Goal: Check status: Check status

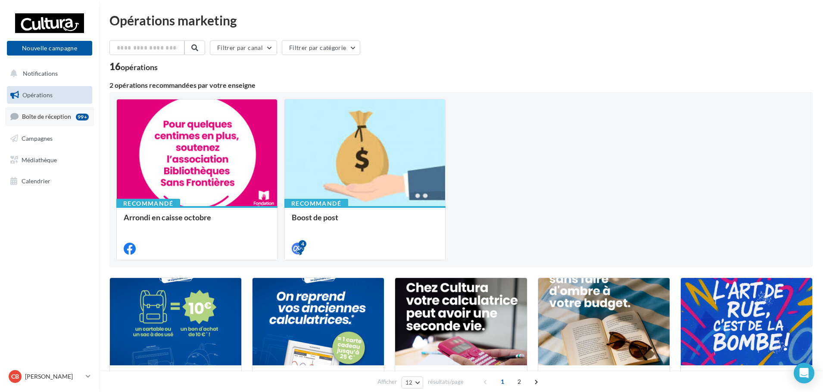
click at [62, 115] on span "Boîte de réception" at bounding box center [46, 116] width 49 height 7
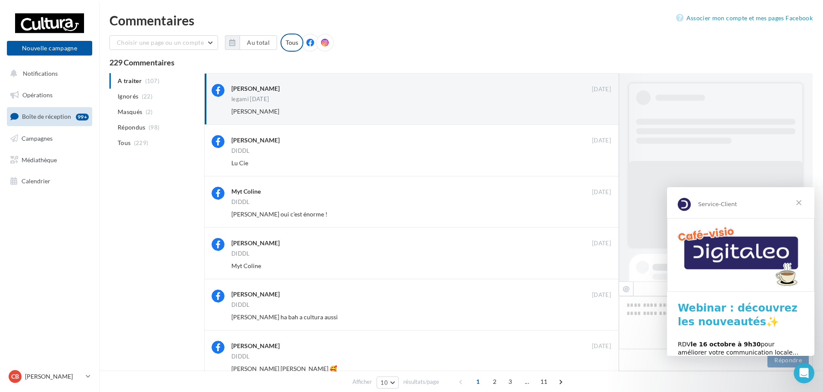
scroll to position [188, 0]
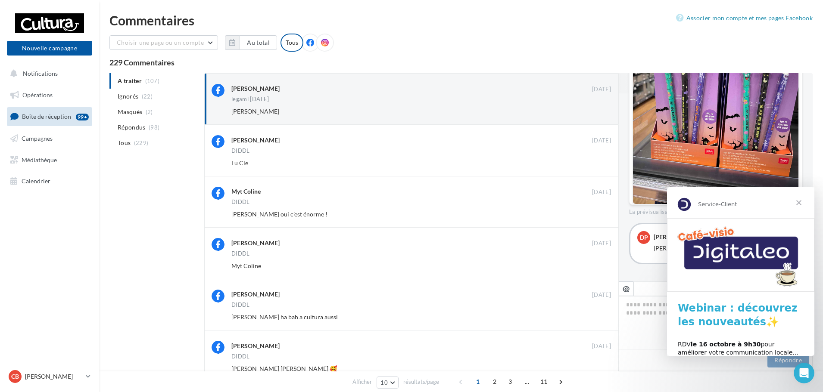
click at [799, 202] on span "Fermer" at bounding box center [798, 202] width 31 height 31
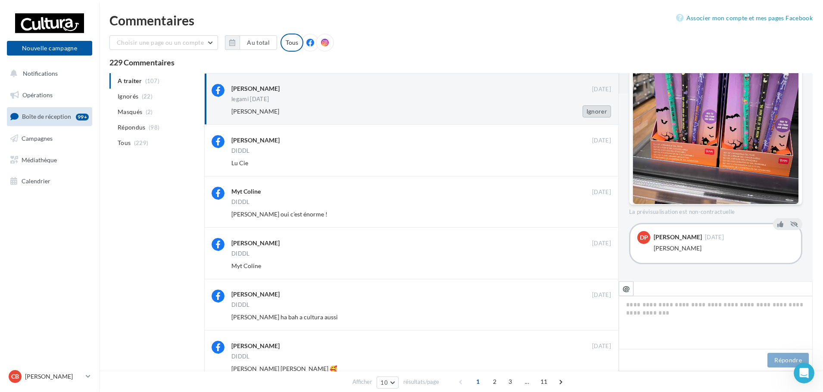
click at [597, 112] on button "Ignorer" at bounding box center [596, 112] width 28 height 12
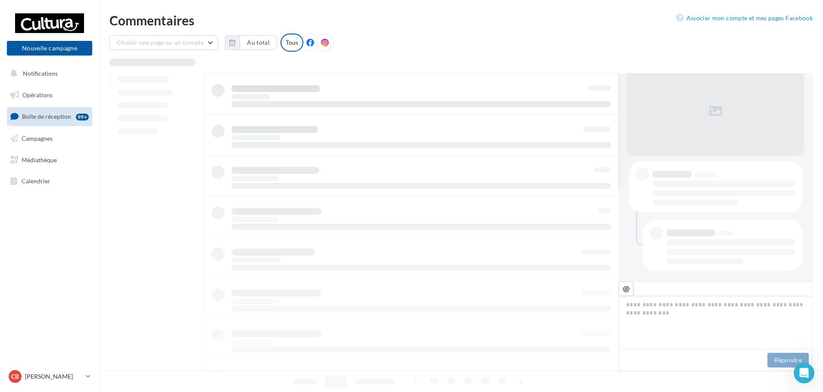
scroll to position [93, 0]
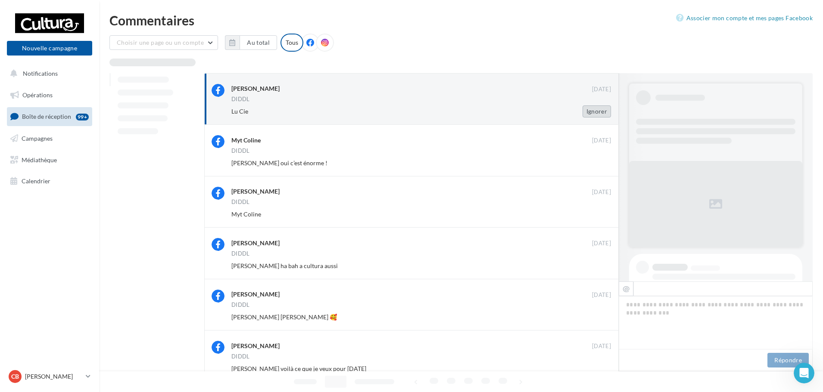
click at [600, 110] on button "Ignorer" at bounding box center [596, 112] width 28 height 12
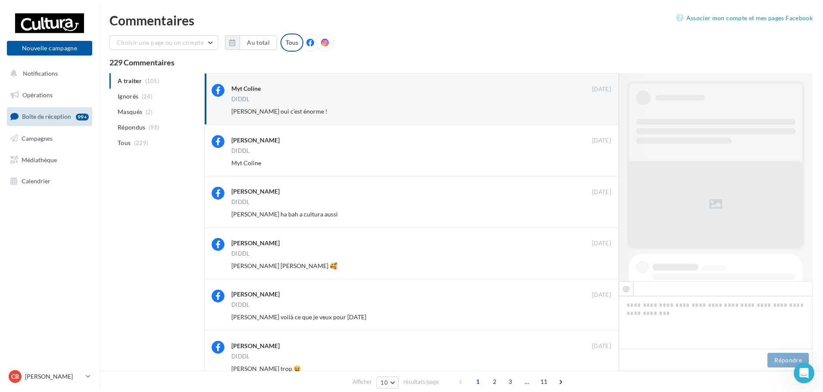
scroll to position [344, 0]
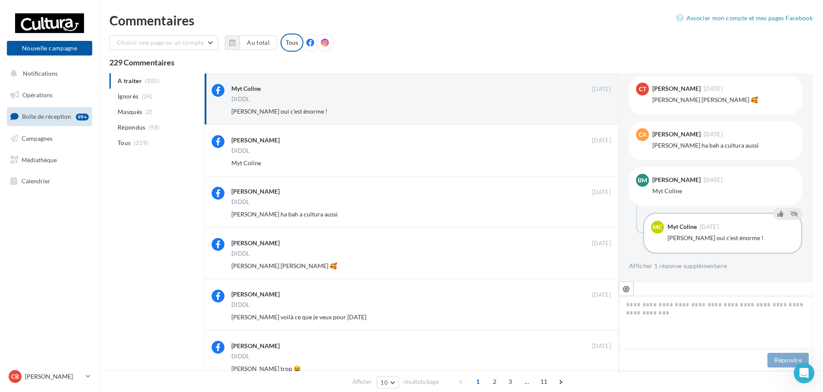
click at [600, 110] on button "Ignorer" at bounding box center [596, 112] width 28 height 12
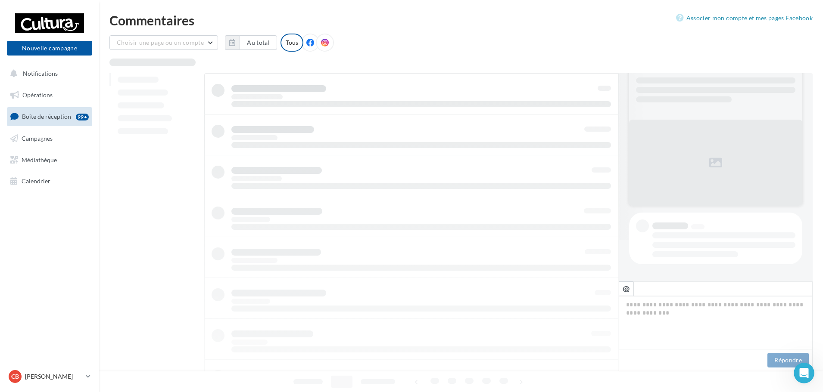
scroll to position [41, 0]
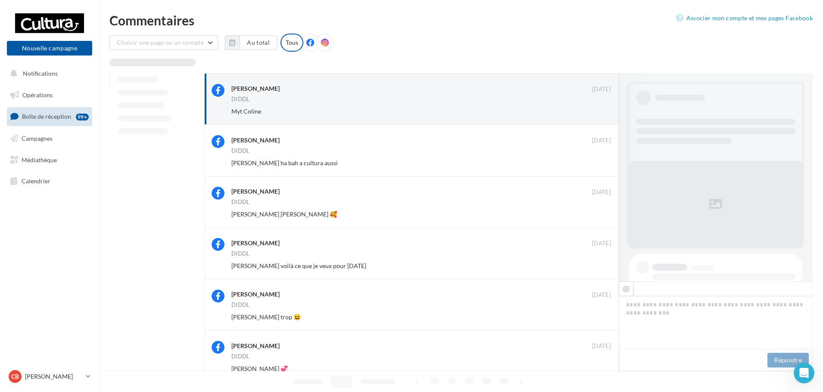
click at [600, 110] on button "Ignorer" at bounding box center [596, 112] width 28 height 12
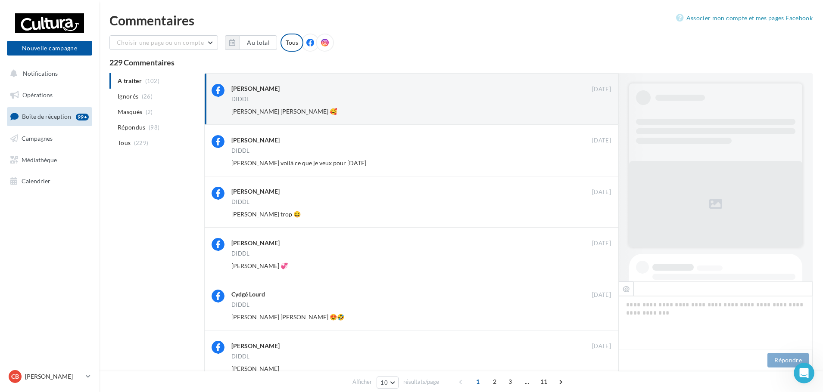
click at [600, 110] on button "Ignorer" at bounding box center [596, 112] width 28 height 12
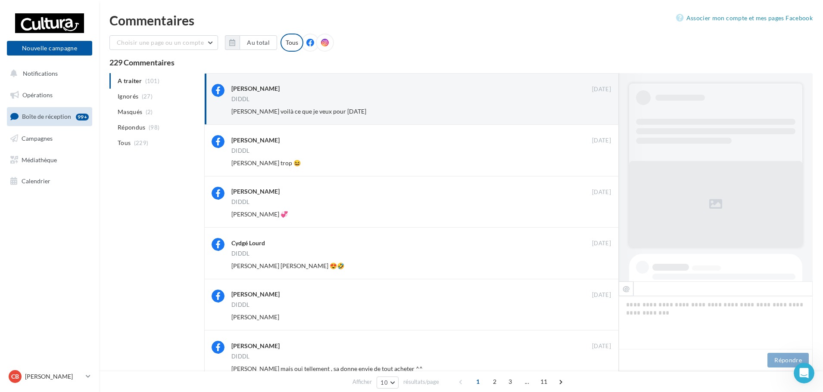
click at [600, 110] on button "Ignorer" at bounding box center [596, 112] width 28 height 12
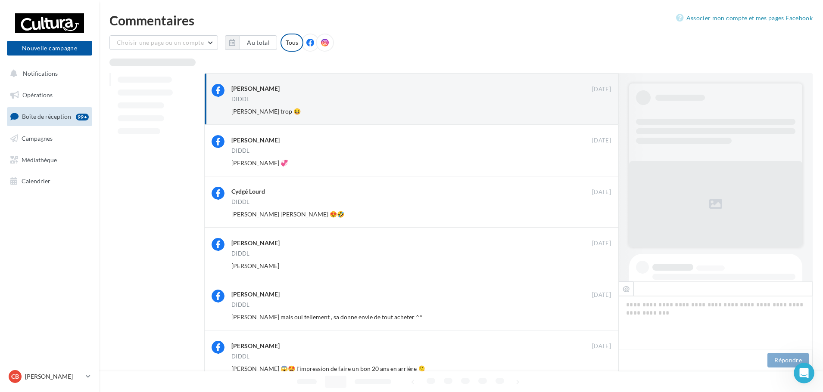
click at [600, 110] on button "Ignorer" at bounding box center [596, 112] width 28 height 12
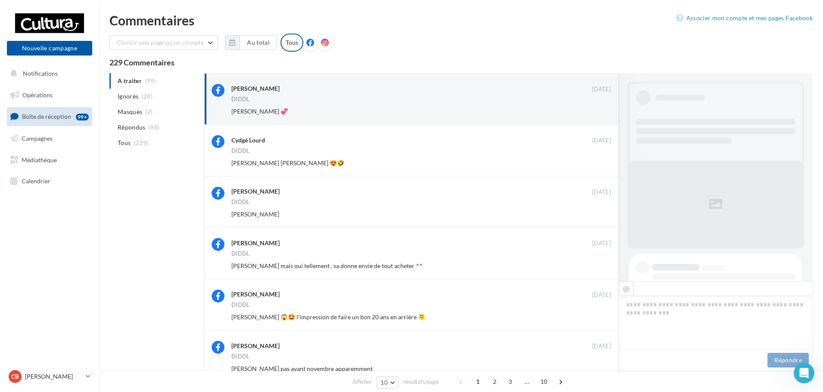
click at [600, 110] on button "Ignorer" at bounding box center [596, 112] width 28 height 12
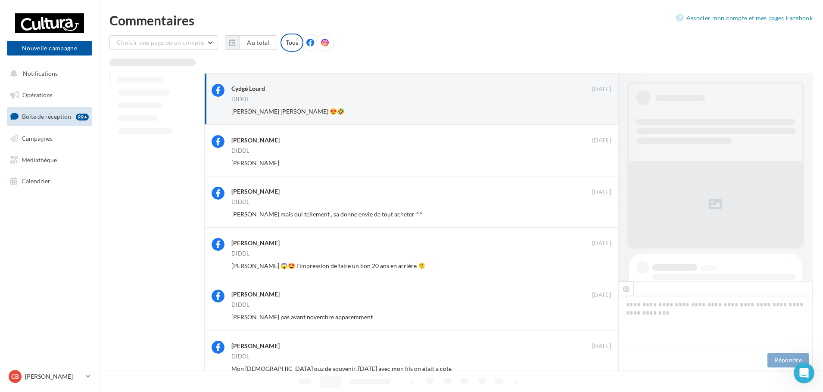
click at [600, 110] on button "Ignorer" at bounding box center [596, 112] width 28 height 12
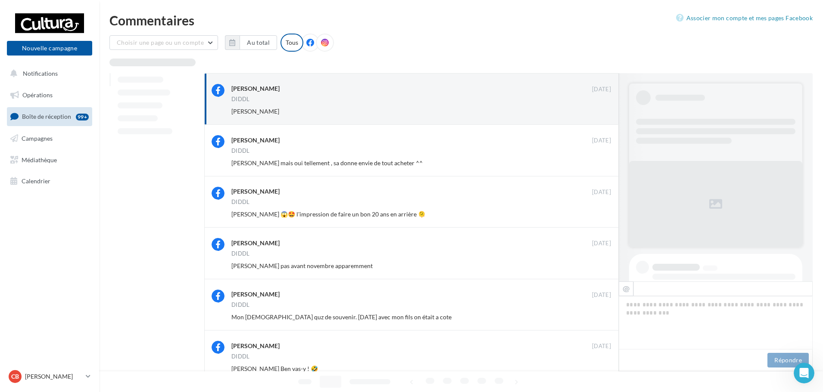
click at [600, 110] on button "Ignorer" at bounding box center [596, 112] width 28 height 12
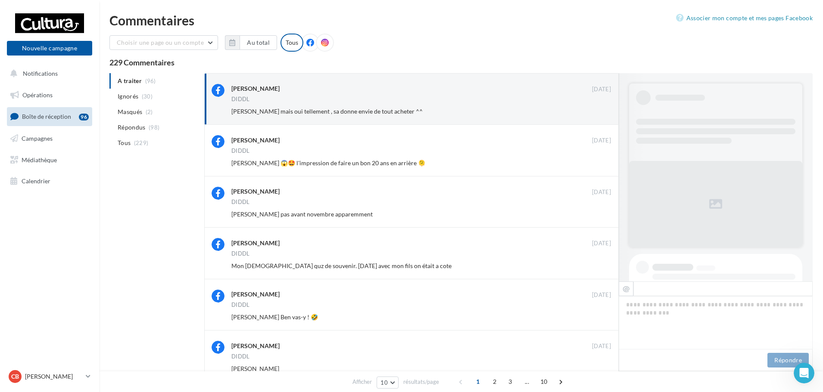
click at [600, 110] on button "Ignorer" at bounding box center [596, 112] width 28 height 12
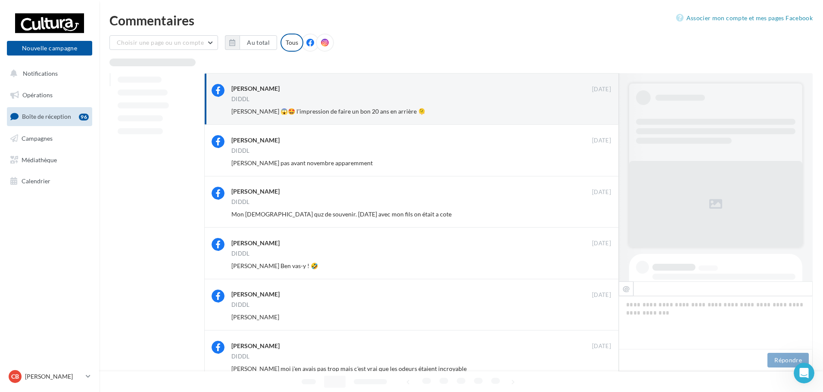
click at [600, 110] on button "Ignorer" at bounding box center [596, 112] width 28 height 12
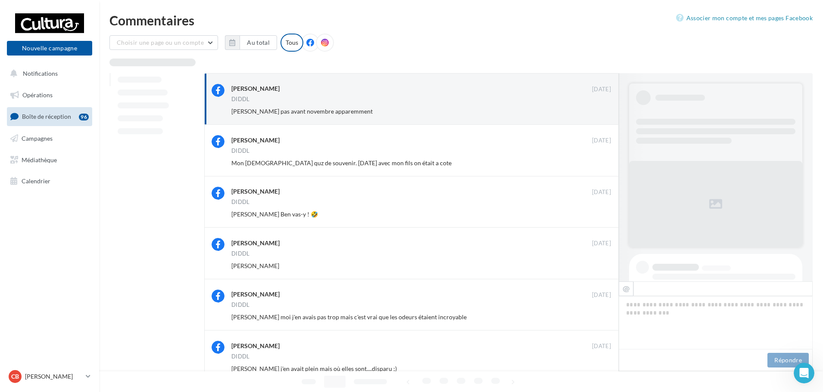
click at [600, 110] on button "Ignorer" at bounding box center [596, 112] width 28 height 12
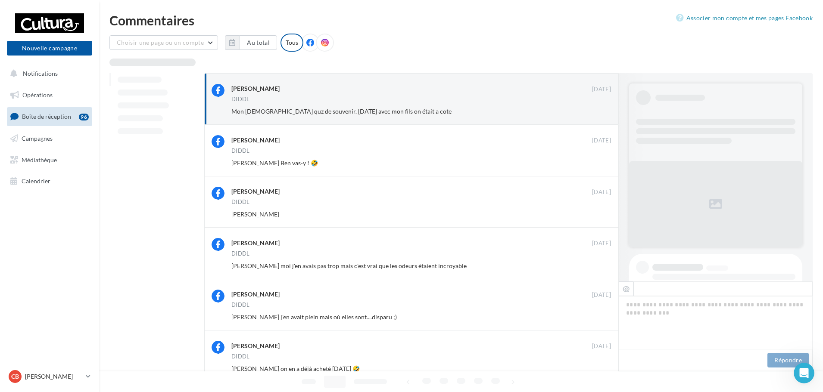
click at [600, 110] on button "Ignorer" at bounding box center [596, 112] width 28 height 12
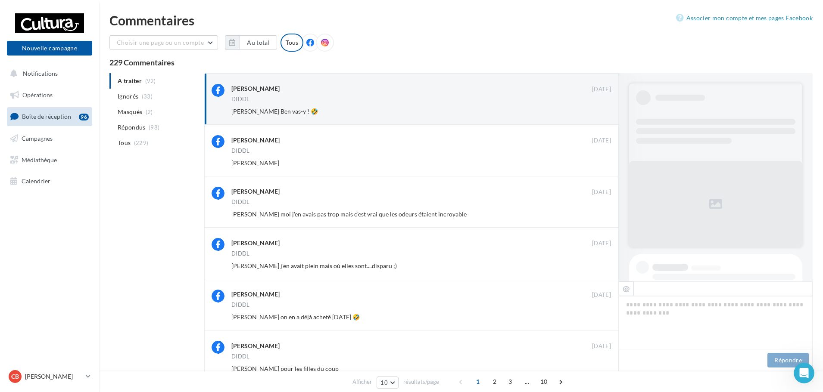
click at [600, 110] on button "Ignorer" at bounding box center [596, 112] width 28 height 12
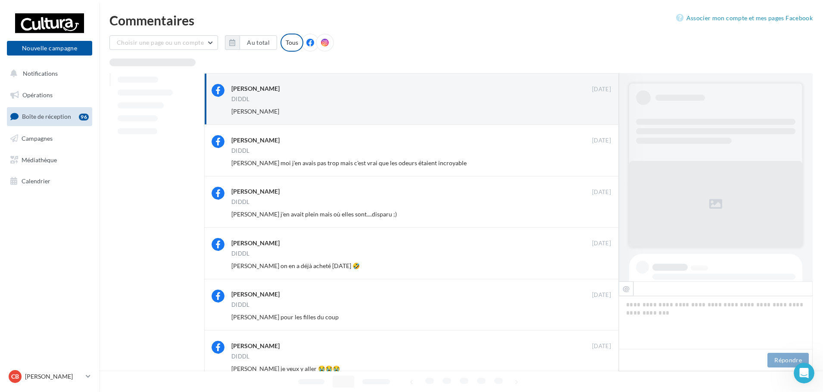
click at [600, 110] on button "Ignorer" at bounding box center [596, 112] width 28 height 12
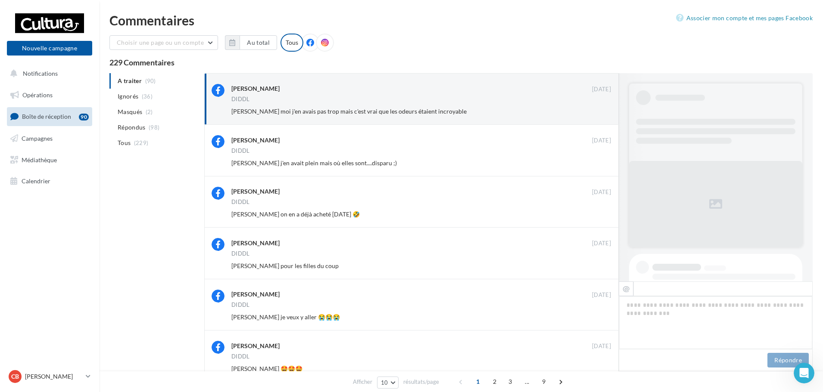
scroll to position [441, 0]
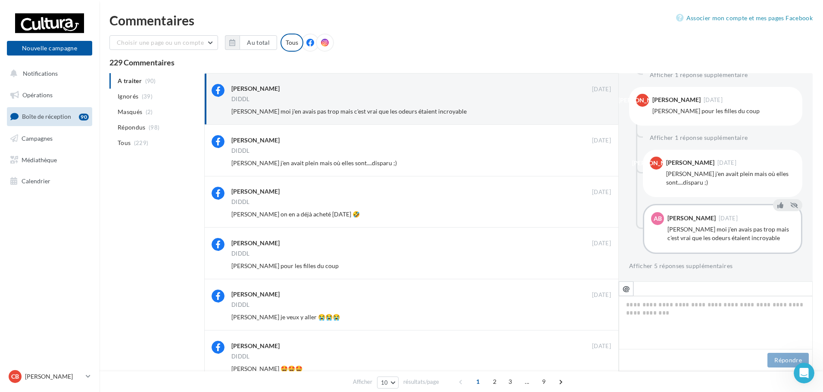
click at [600, 110] on button "Ignorer" at bounding box center [596, 112] width 28 height 12
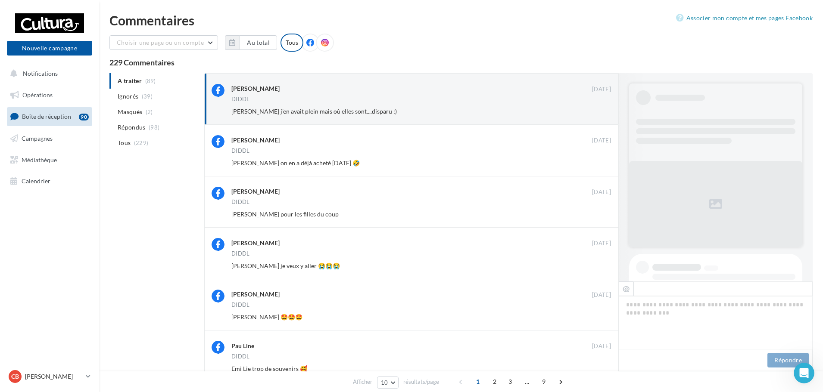
click at [600, 110] on button "Ignorer" at bounding box center [596, 112] width 28 height 12
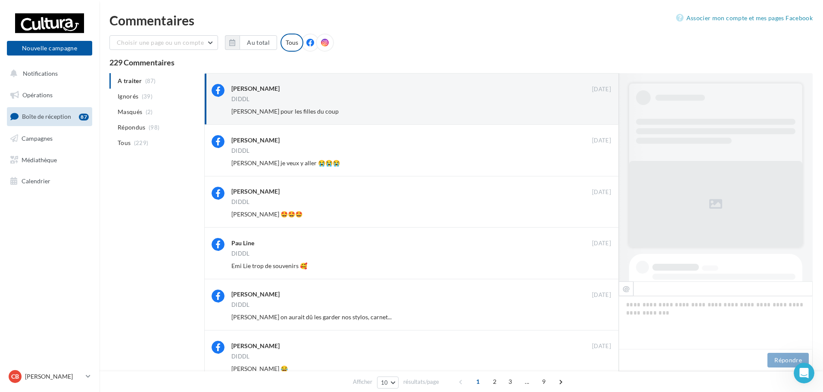
click at [600, 110] on button "Ignorer" at bounding box center [596, 112] width 28 height 12
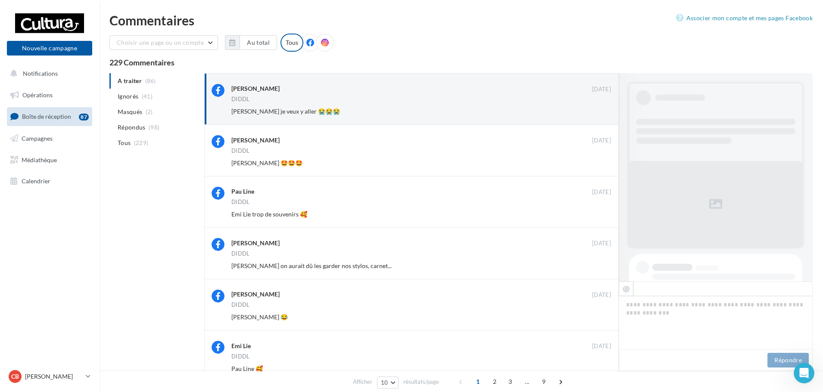
click at [600, 110] on button "Ignorer" at bounding box center [596, 112] width 28 height 12
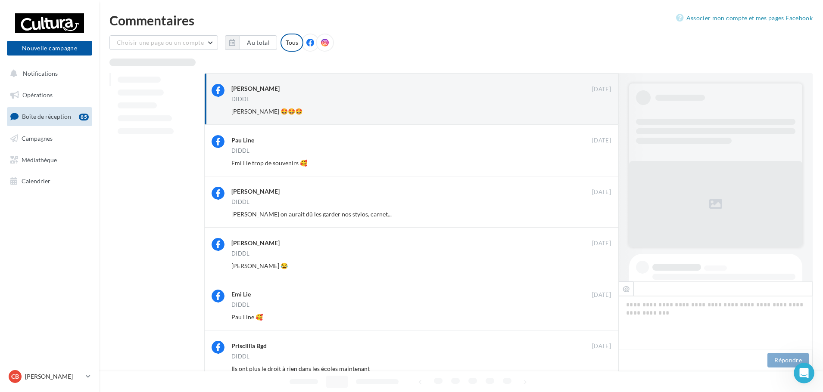
click at [600, 110] on button "Ignorer" at bounding box center [596, 112] width 28 height 12
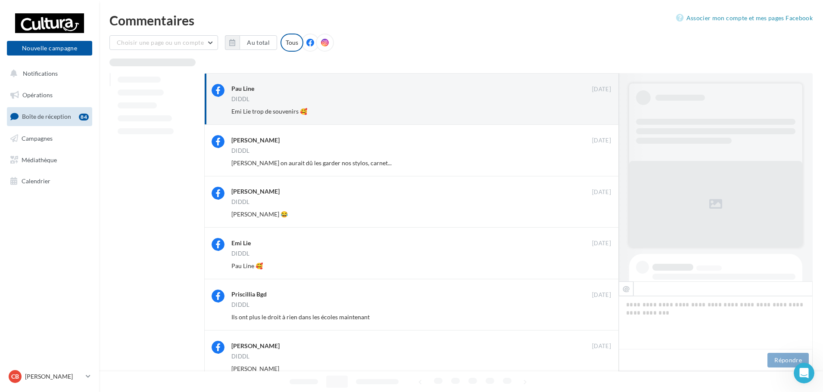
click at [600, 110] on button "Ignorer" at bounding box center [596, 112] width 28 height 12
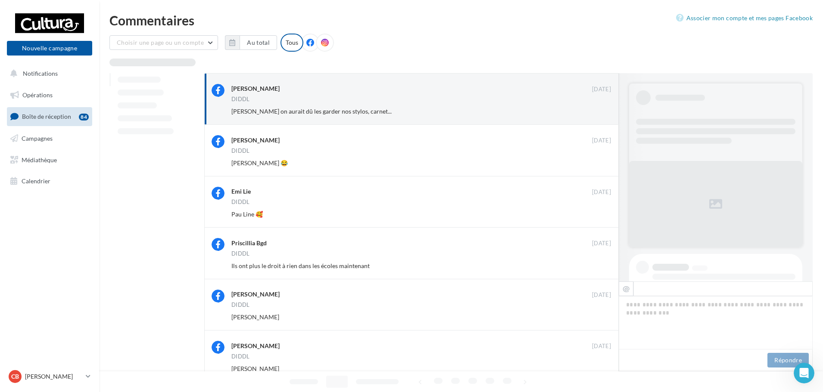
click at [600, 110] on button "Ignorer" at bounding box center [596, 112] width 28 height 12
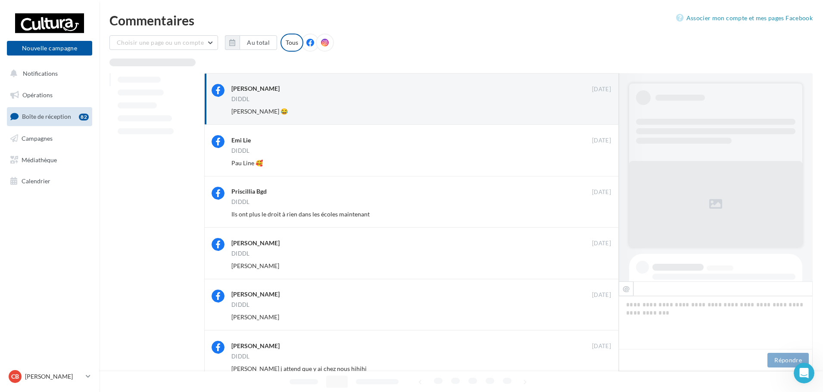
click at [600, 110] on button "Ignorer" at bounding box center [596, 112] width 28 height 12
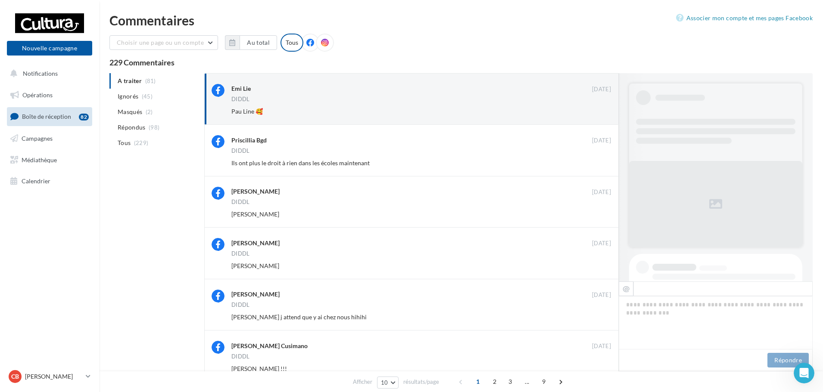
click at [600, 110] on button "Ignorer" at bounding box center [596, 112] width 28 height 12
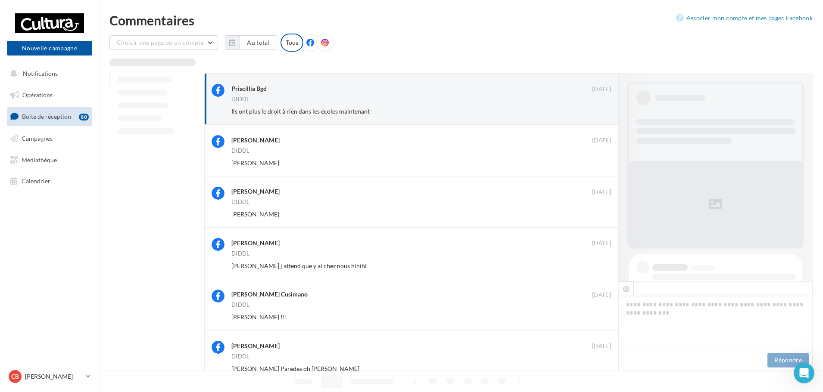
click at [600, 110] on button "Ignorer" at bounding box center [596, 112] width 28 height 12
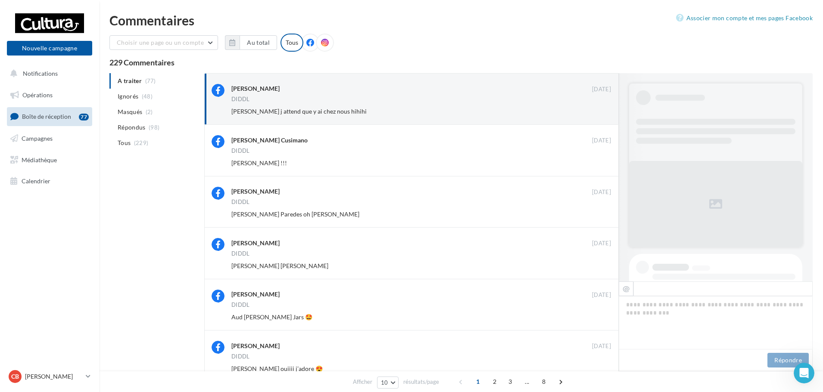
click at [600, 110] on button "Ignorer" at bounding box center [596, 112] width 28 height 12
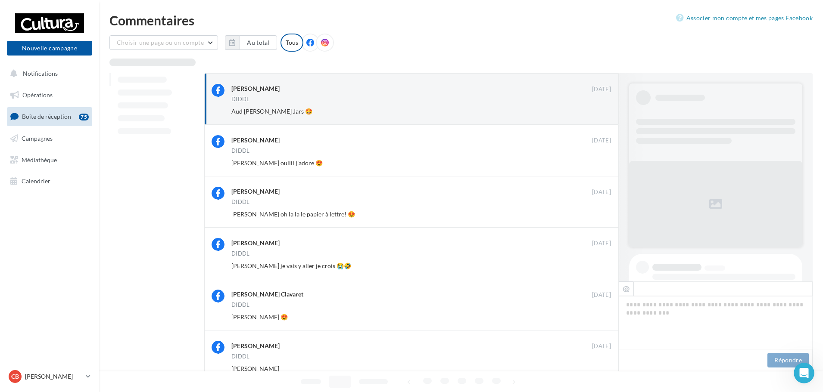
click at [600, 110] on button "Ignorer" at bounding box center [596, 112] width 28 height 12
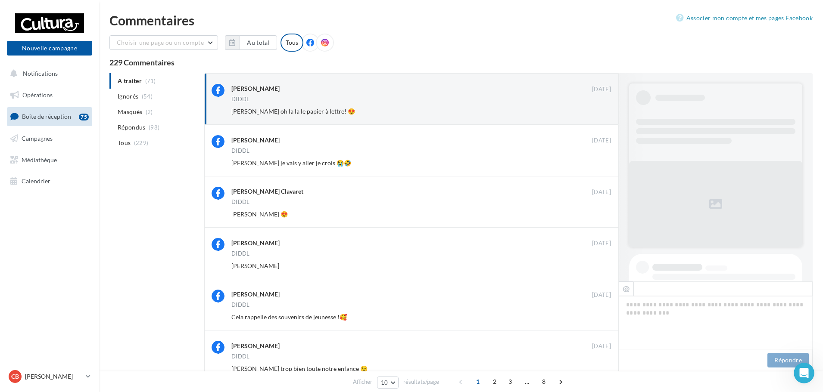
click at [600, 110] on button "Ignorer" at bounding box center [596, 112] width 28 height 12
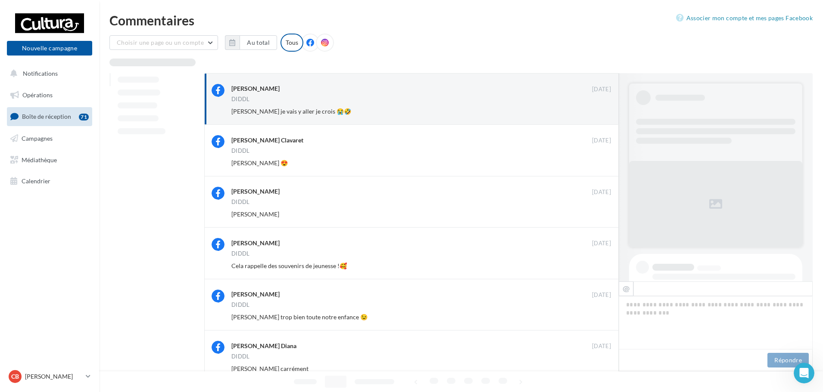
click at [600, 110] on button "Ignorer" at bounding box center [596, 112] width 28 height 12
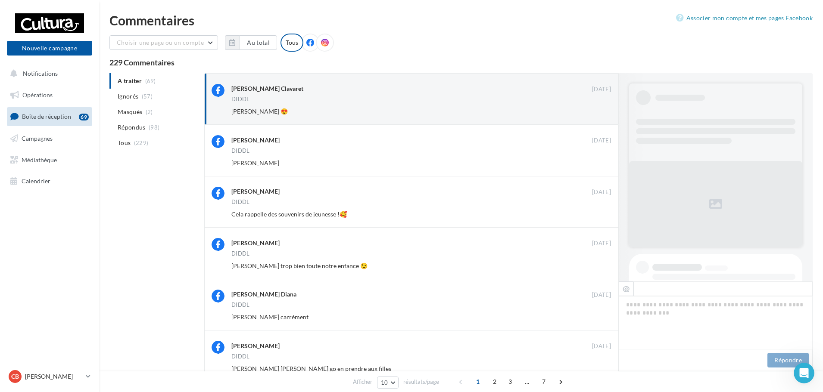
click at [600, 110] on button "Ignorer" at bounding box center [596, 112] width 28 height 12
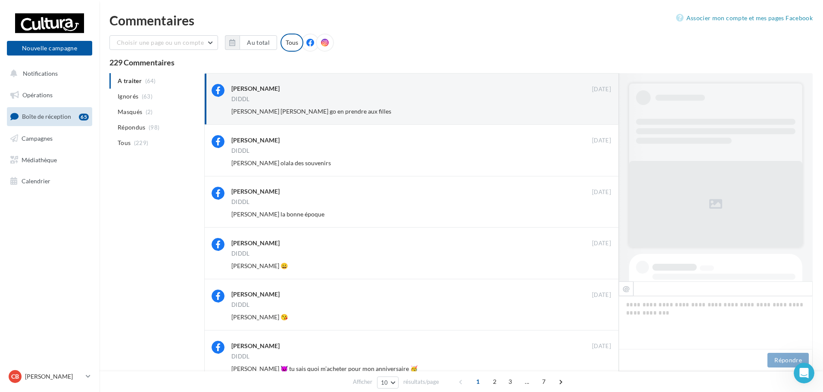
click at [600, 110] on button "Ignorer" at bounding box center [596, 112] width 28 height 12
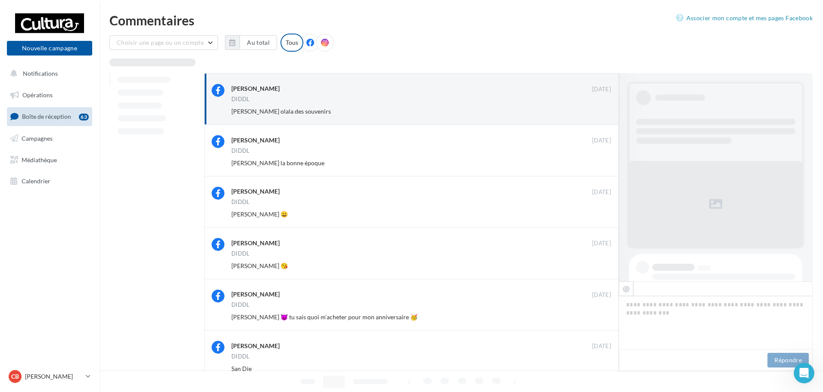
click at [600, 110] on button "Ignorer" at bounding box center [596, 112] width 28 height 12
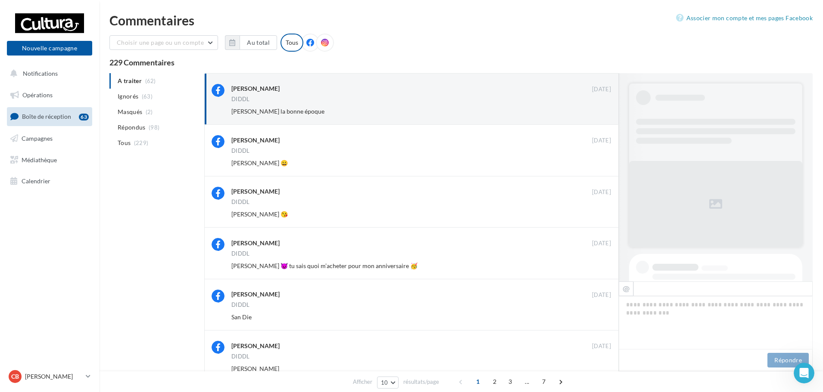
click at [600, 110] on button "Ignorer" at bounding box center [596, 112] width 28 height 12
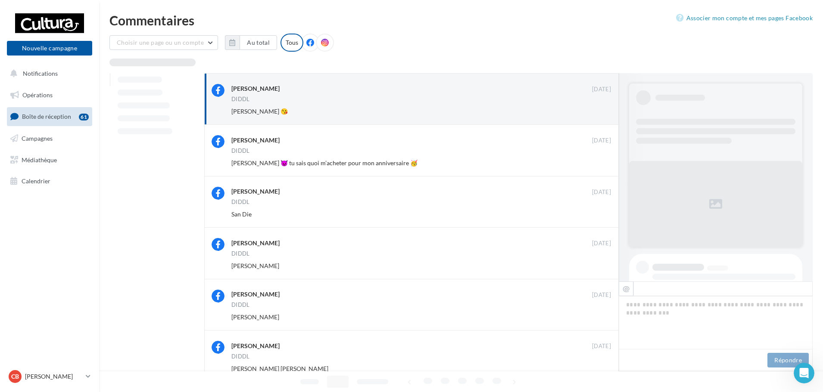
click at [600, 110] on button "Ignorer" at bounding box center [596, 112] width 28 height 12
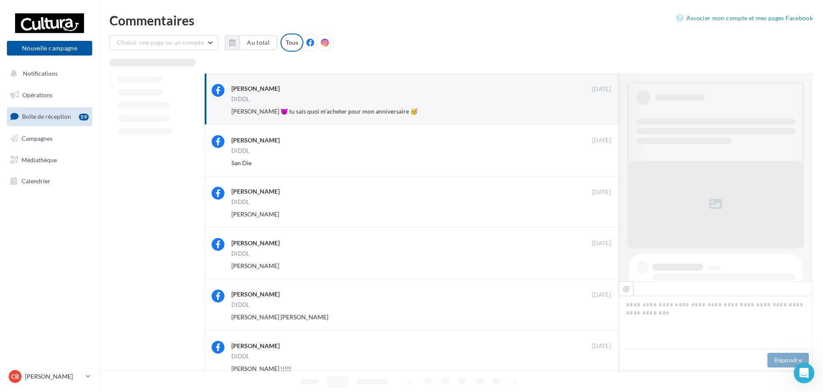
click at [600, 110] on button "Ignorer" at bounding box center [596, 112] width 28 height 12
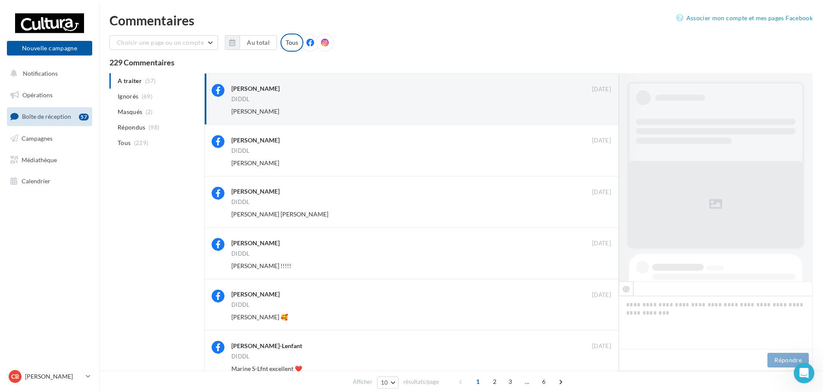
click at [600, 110] on button "Ignorer" at bounding box center [596, 112] width 28 height 12
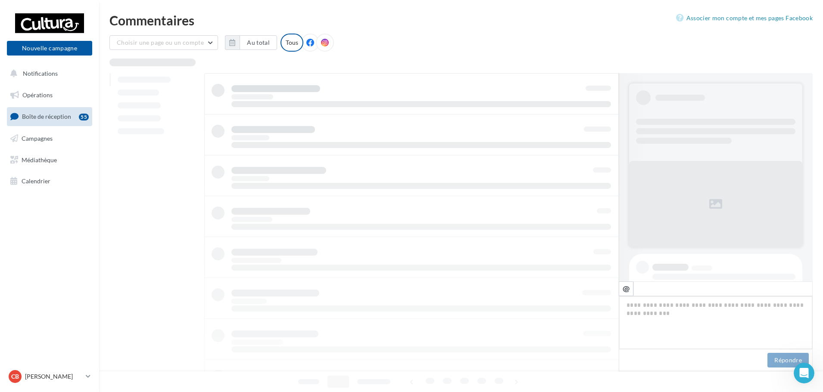
scroll to position [41, 0]
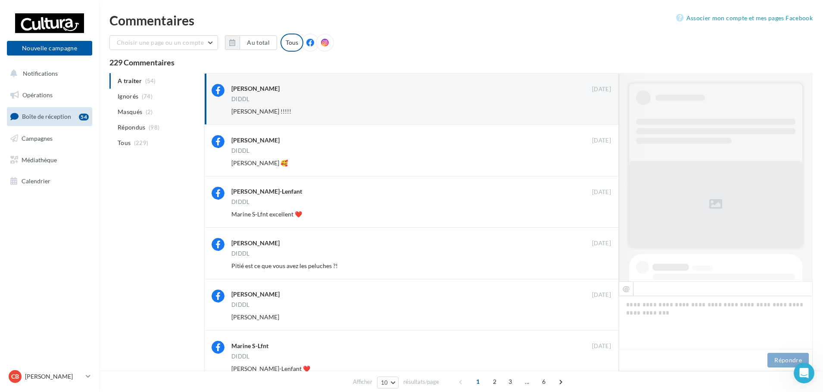
click at [600, 110] on button "Ignorer" at bounding box center [596, 112] width 28 height 12
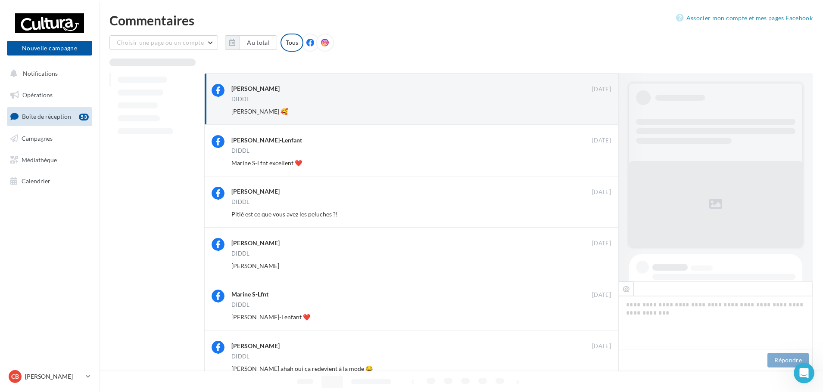
click at [600, 110] on button "Ignorer" at bounding box center [596, 112] width 28 height 12
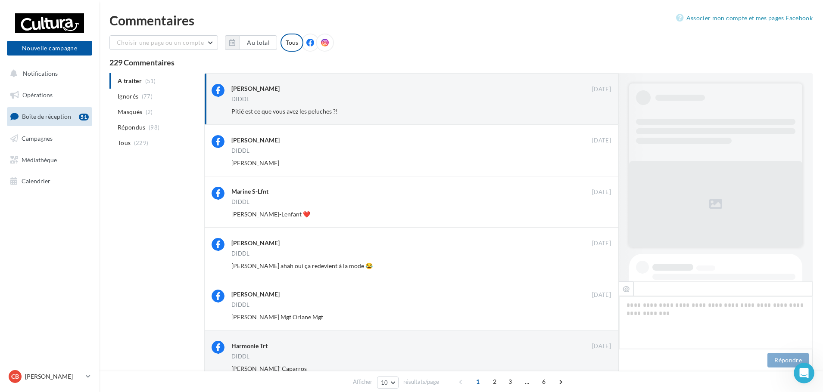
scroll to position [387, 0]
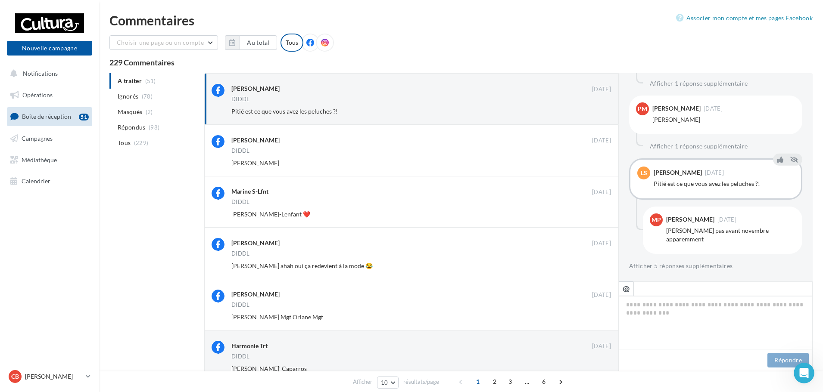
click at [600, 110] on button "Ignorer" at bounding box center [596, 112] width 28 height 12
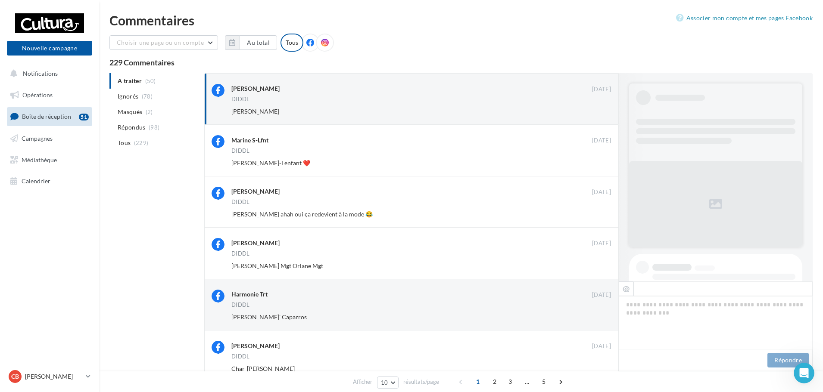
click at [600, 110] on button "Ignorer" at bounding box center [596, 112] width 28 height 12
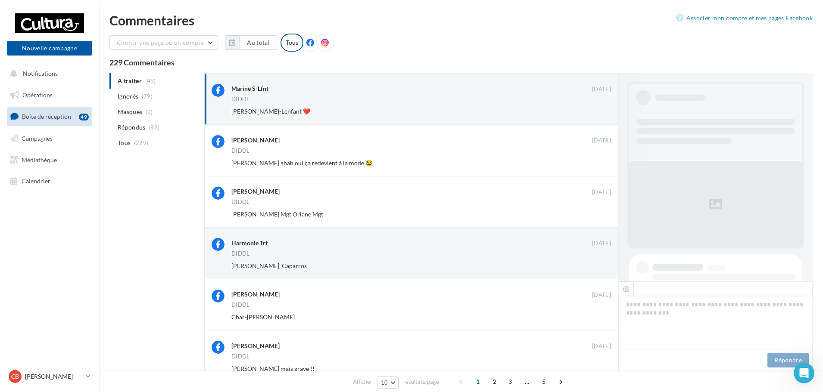
click at [600, 110] on button "Ignorer" at bounding box center [596, 112] width 28 height 12
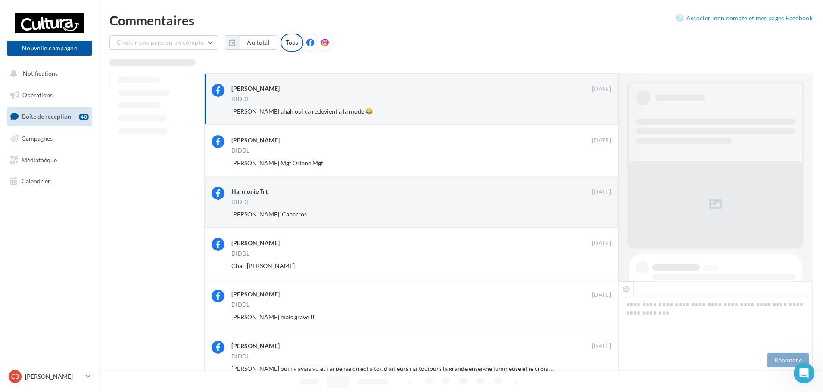
click at [600, 110] on button "Ignorer" at bounding box center [596, 112] width 28 height 12
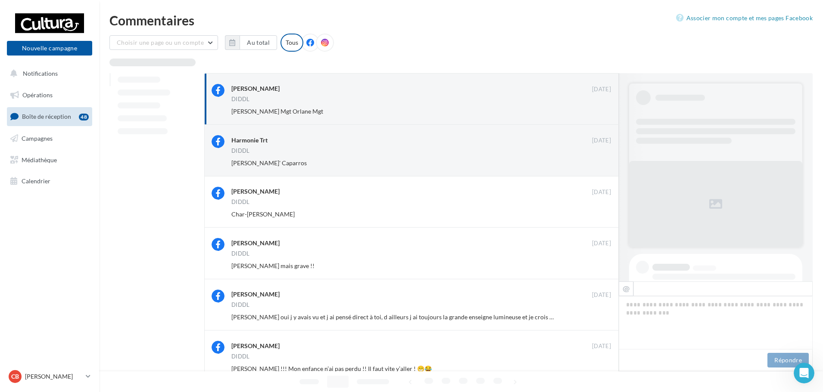
click at [600, 110] on button "Ignorer" at bounding box center [596, 112] width 28 height 12
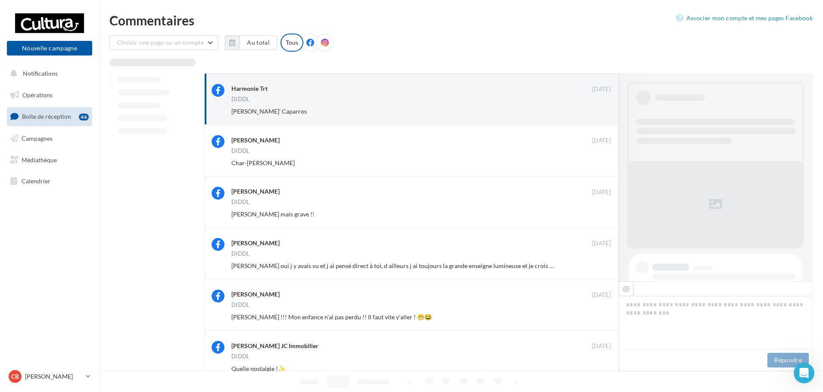
click at [600, 110] on button "Ignorer" at bounding box center [596, 112] width 28 height 12
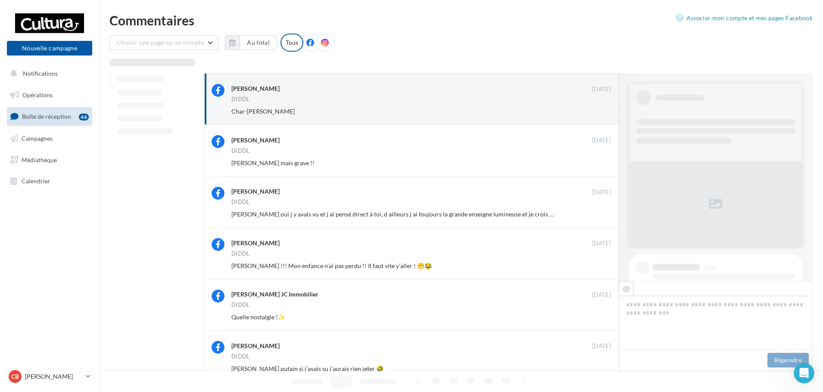
click at [600, 110] on button "Ignorer" at bounding box center [596, 112] width 28 height 12
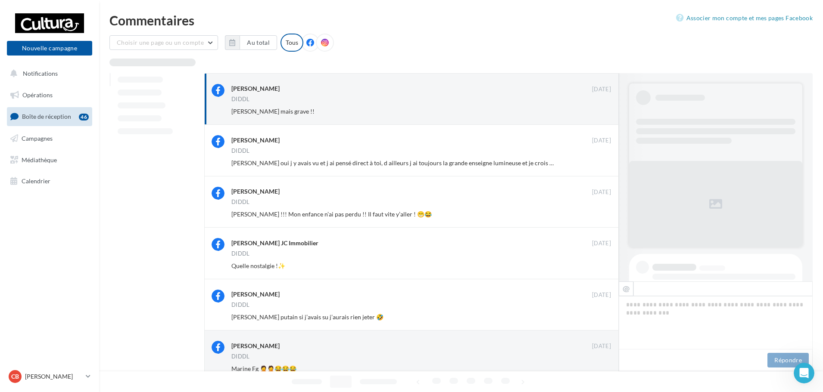
click at [600, 110] on button "Ignorer" at bounding box center [596, 112] width 28 height 12
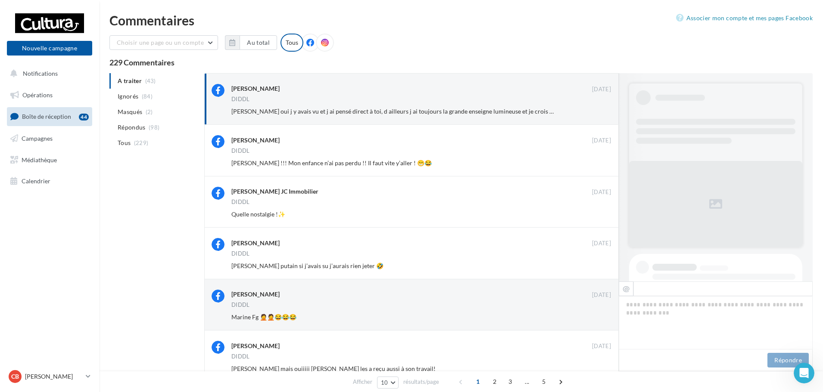
click at [600, 110] on button "Ignorer" at bounding box center [596, 112] width 28 height 12
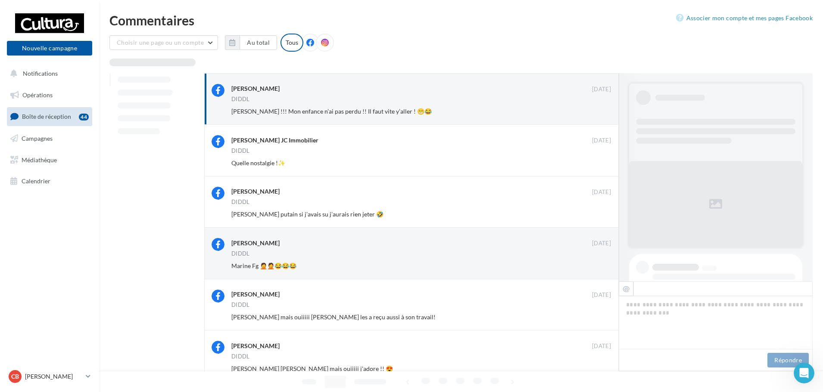
click at [600, 110] on button "Ignorer" at bounding box center [596, 112] width 28 height 12
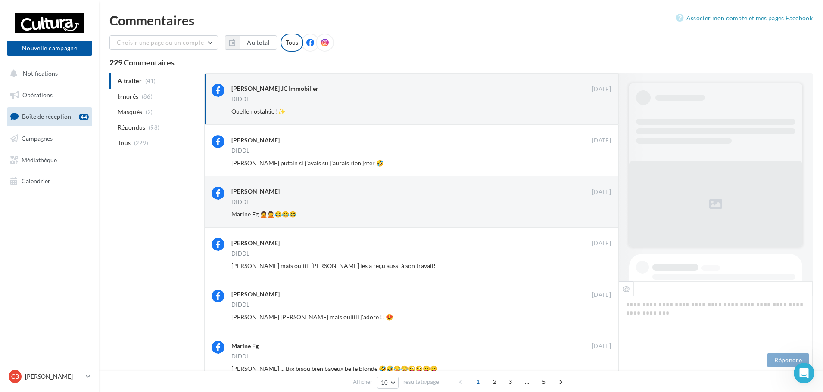
click at [600, 110] on button "Ignorer" at bounding box center [596, 112] width 28 height 12
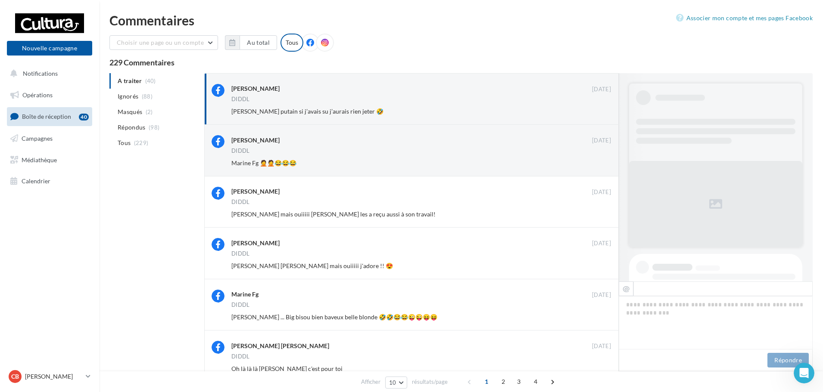
click at [600, 110] on button "Ignorer" at bounding box center [596, 112] width 28 height 12
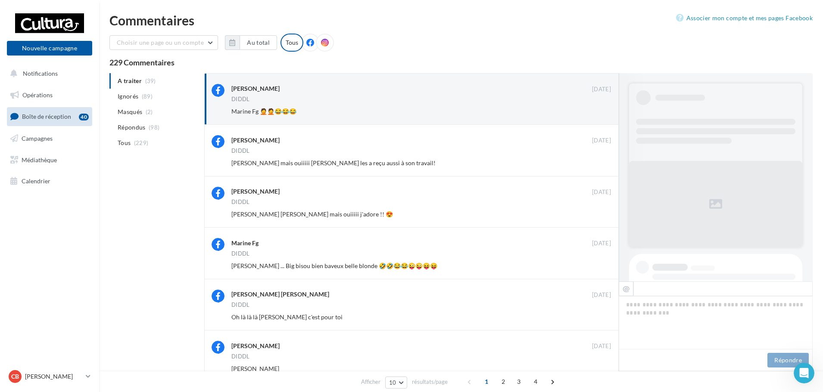
click at [600, 110] on button "Ignorer" at bounding box center [596, 112] width 28 height 12
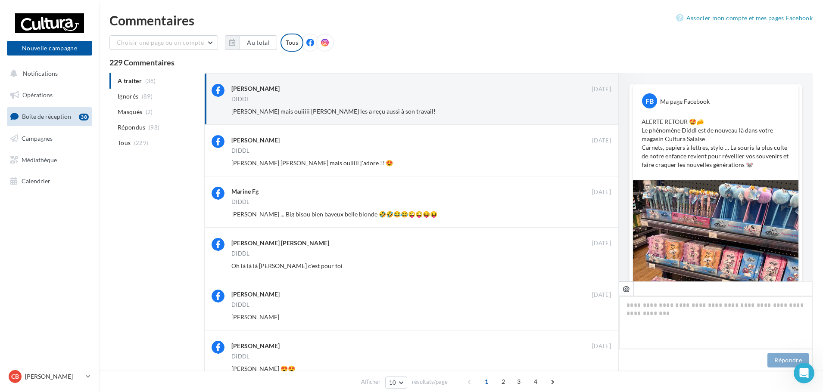
click at [600, 110] on button "Ignorer" at bounding box center [596, 112] width 28 height 12
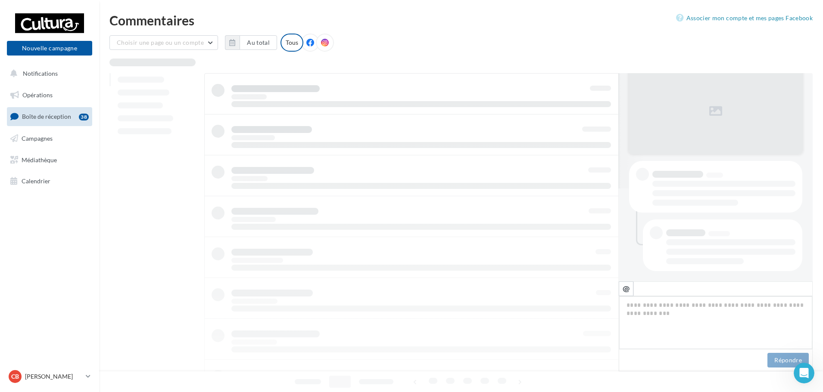
scroll to position [93, 0]
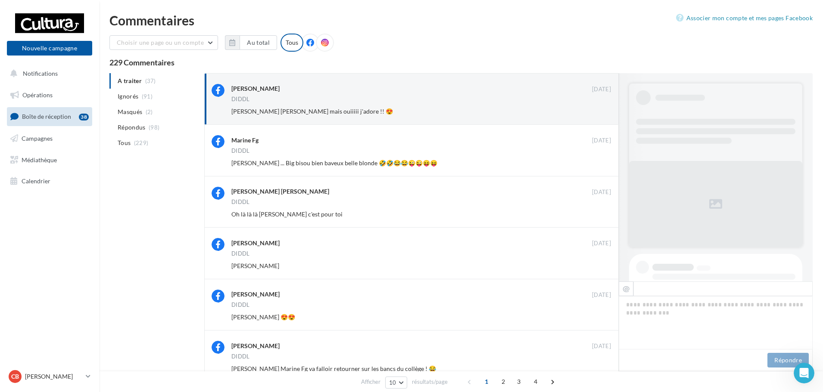
click at [600, 110] on button "Ignorer" at bounding box center [596, 112] width 28 height 12
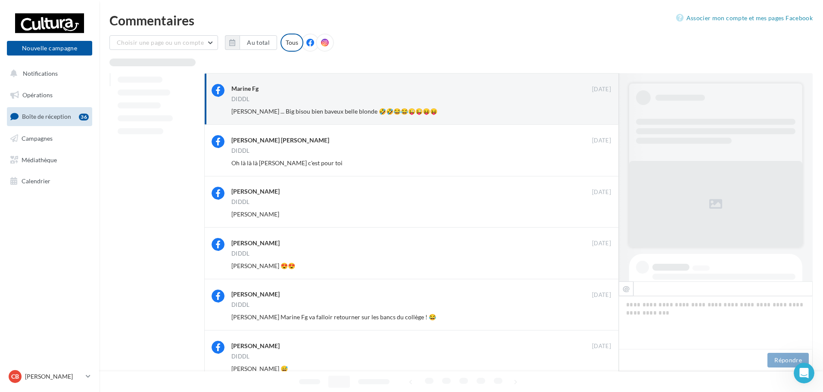
click at [600, 110] on button "Ignorer" at bounding box center [596, 112] width 28 height 12
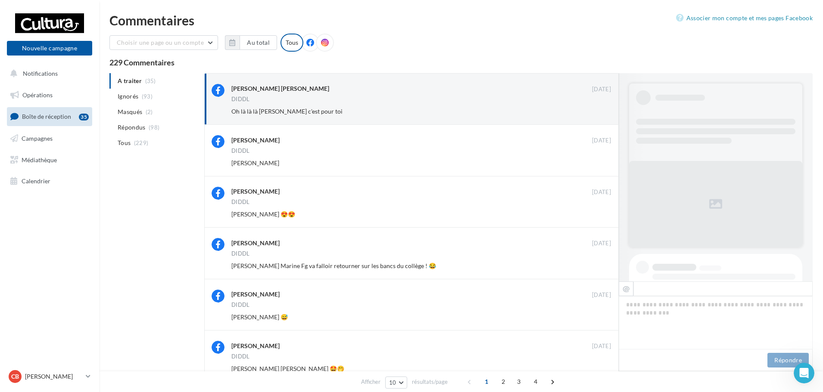
click at [600, 110] on button "Ignorer" at bounding box center [596, 112] width 28 height 12
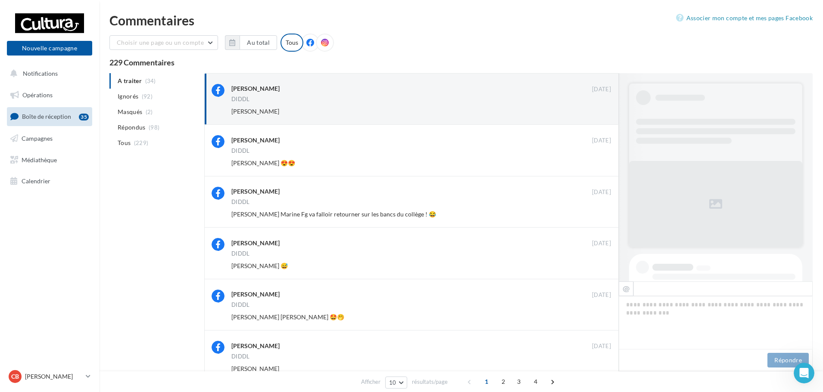
click at [600, 110] on button "Ignorer" at bounding box center [596, 112] width 28 height 12
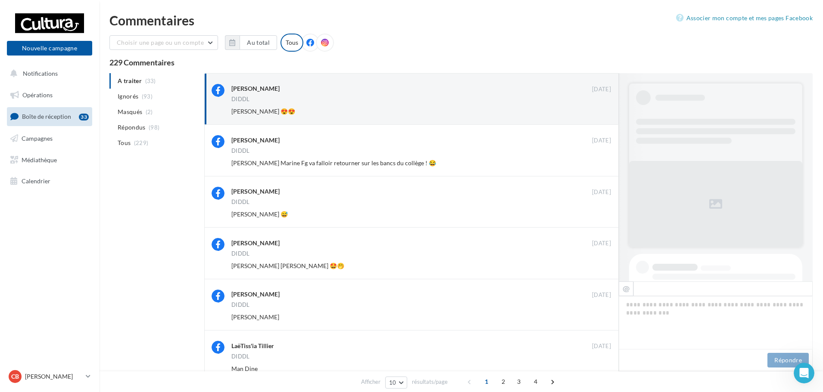
click at [600, 110] on button "Ignorer" at bounding box center [596, 112] width 28 height 12
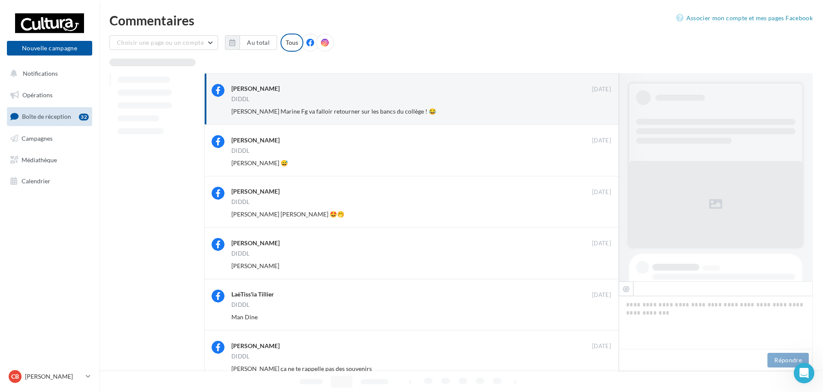
click at [600, 110] on button "Ignorer" at bounding box center [596, 112] width 28 height 12
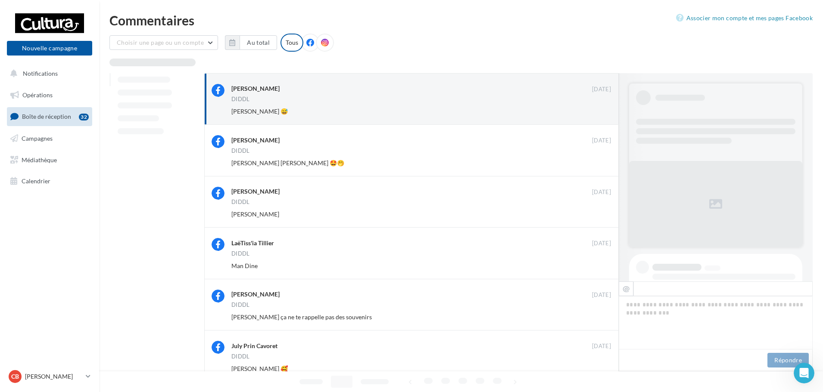
click at [600, 110] on button "Ignorer" at bounding box center [596, 112] width 28 height 12
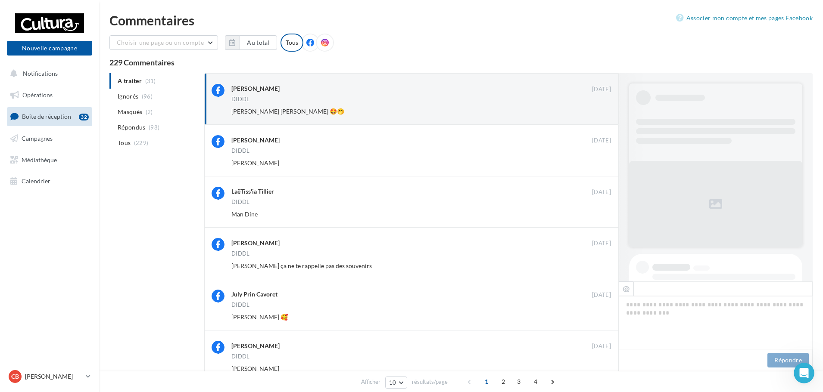
click at [600, 110] on button "Ignorer" at bounding box center [596, 112] width 28 height 12
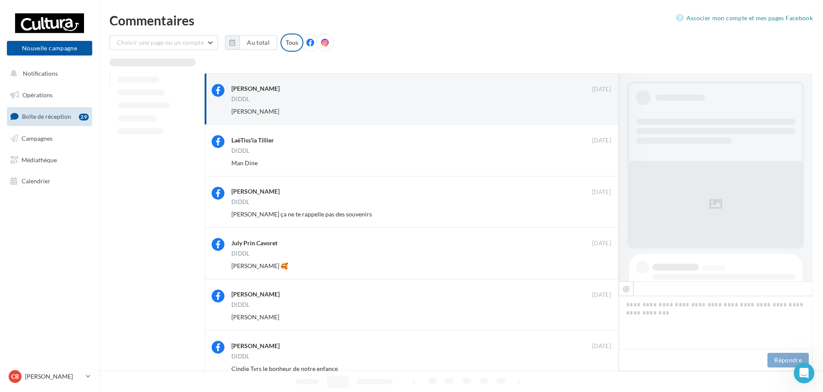
click at [600, 110] on button "Ignorer" at bounding box center [596, 112] width 28 height 12
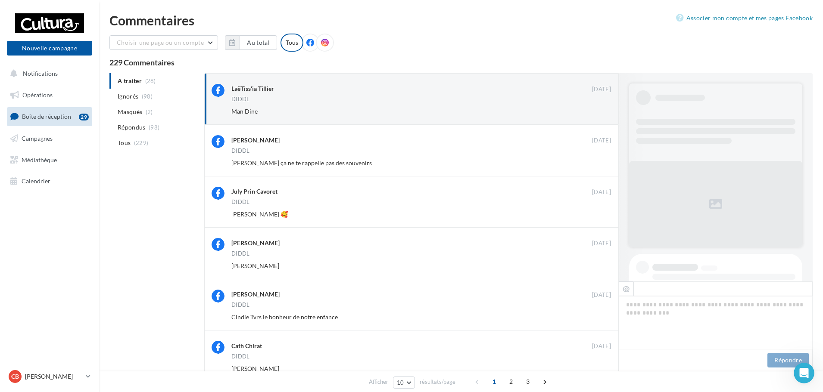
click at [600, 110] on button "Ignorer" at bounding box center [596, 112] width 28 height 12
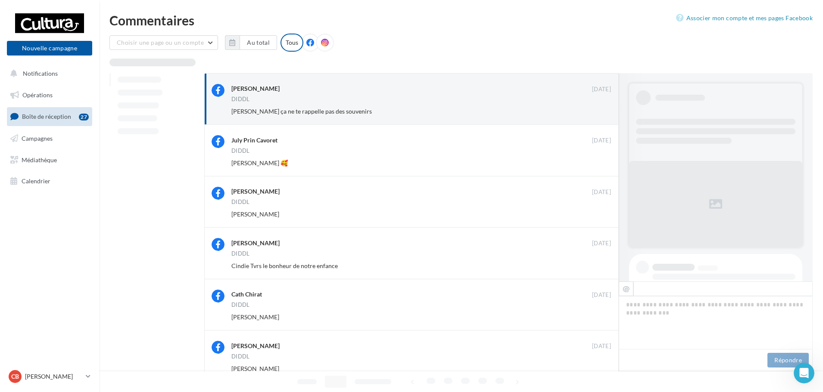
click at [600, 110] on button "Ignorer" at bounding box center [596, 112] width 28 height 12
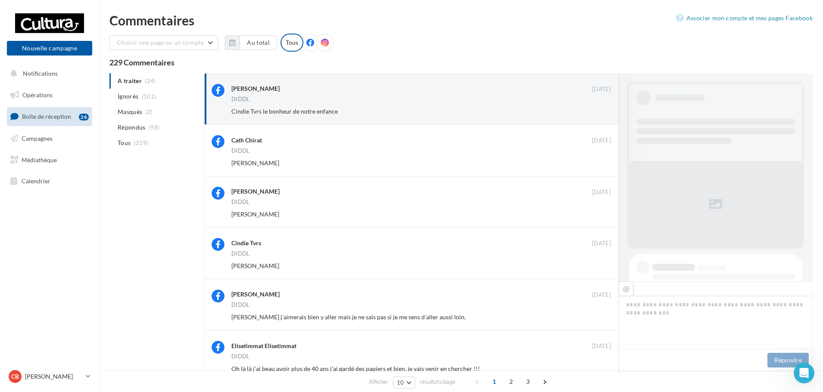
click at [600, 110] on button "Ignorer" at bounding box center [596, 112] width 28 height 12
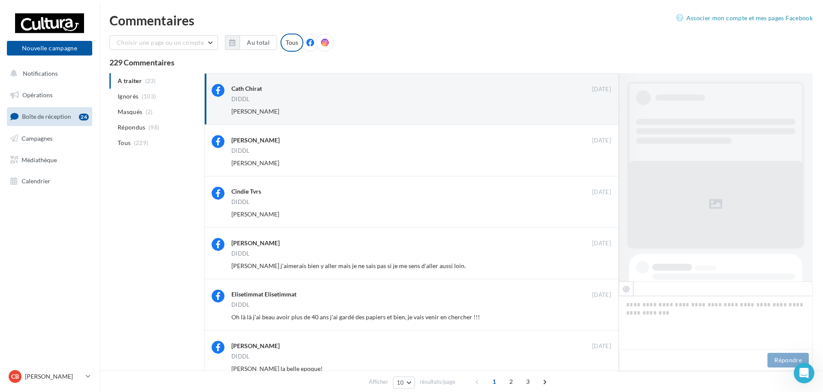
click at [600, 110] on button "Ignorer" at bounding box center [596, 112] width 28 height 12
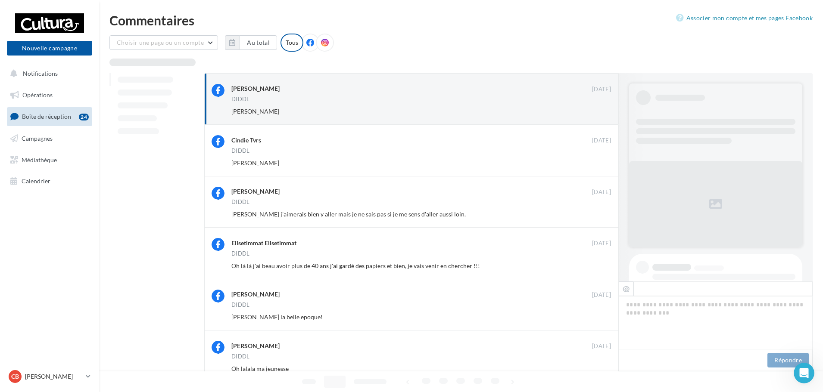
click at [600, 110] on button "Ignorer" at bounding box center [596, 112] width 28 height 12
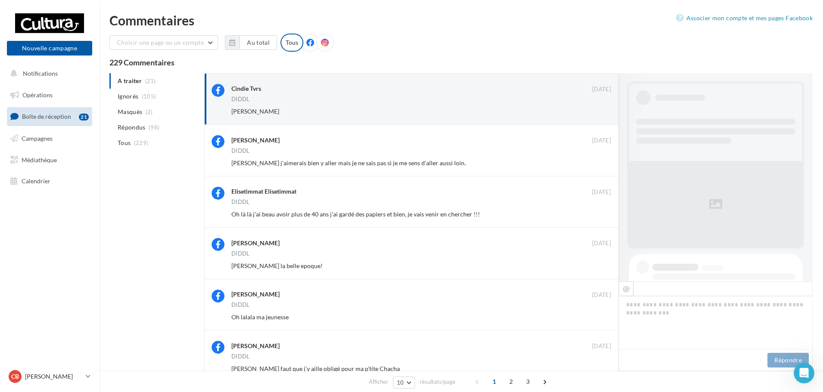
click at [600, 110] on button "Ignorer" at bounding box center [596, 112] width 28 height 12
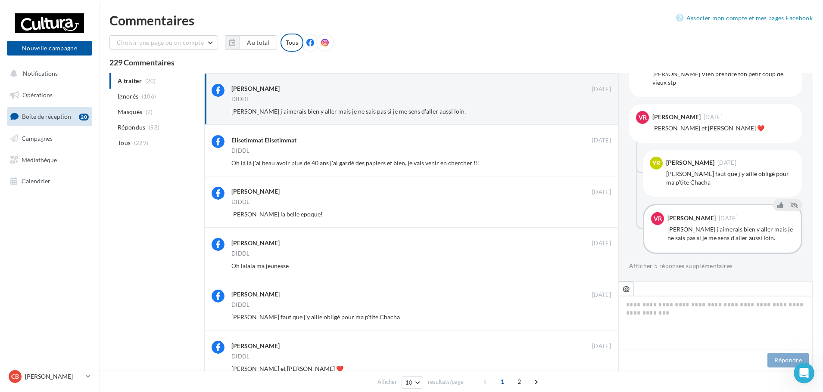
click at [600, 110] on button "Ignorer" at bounding box center [596, 112] width 28 height 12
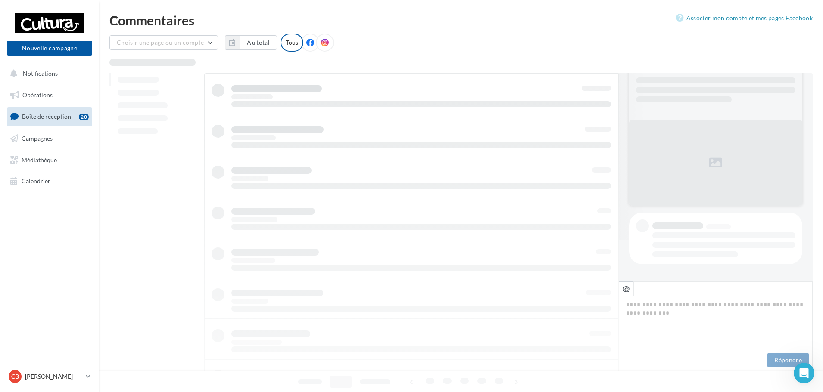
scroll to position [41, 0]
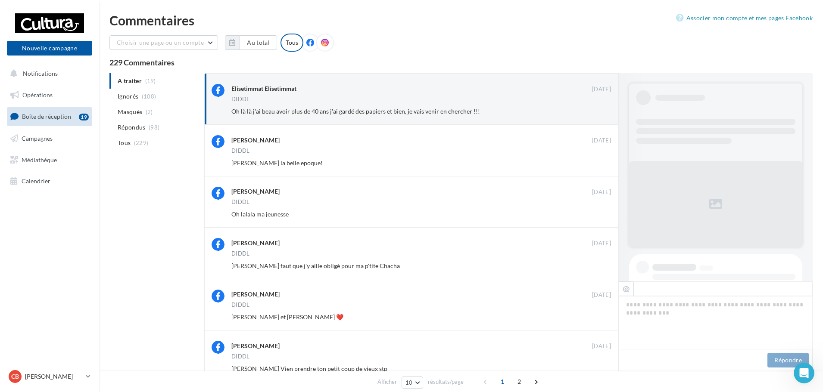
click at [600, 110] on button "Ignorer" at bounding box center [596, 112] width 28 height 12
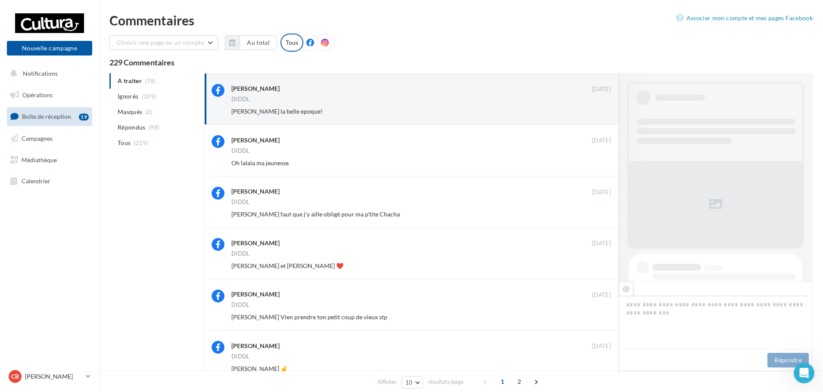
click at [600, 110] on button "Ignorer" at bounding box center [596, 112] width 28 height 12
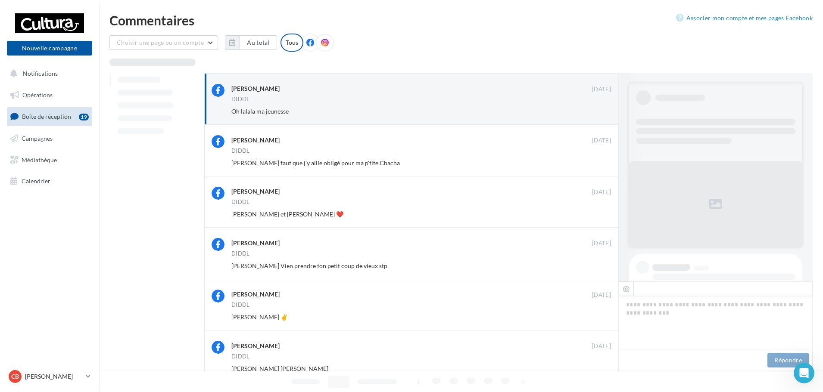
click at [600, 110] on button "Ignorer" at bounding box center [596, 112] width 28 height 12
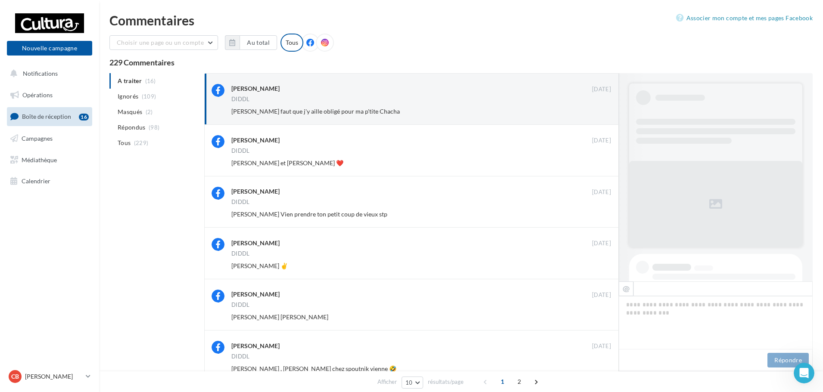
click at [600, 110] on button "Ignorer" at bounding box center [596, 112] width 28 height 12
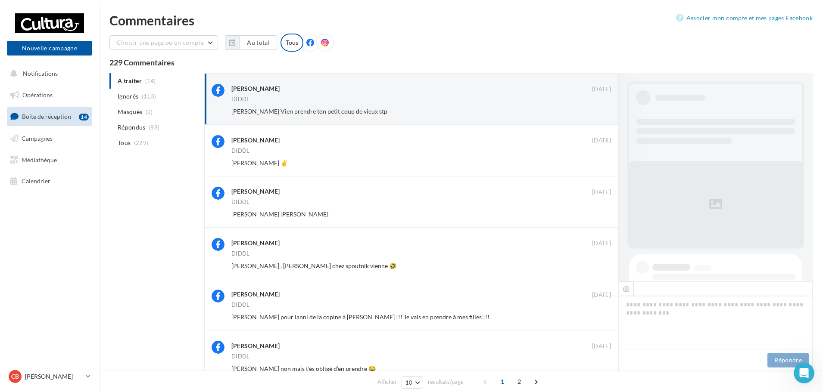
click at [600, 110] on button "Ignorer" at bounding box center [596, 112] width 28 height 12
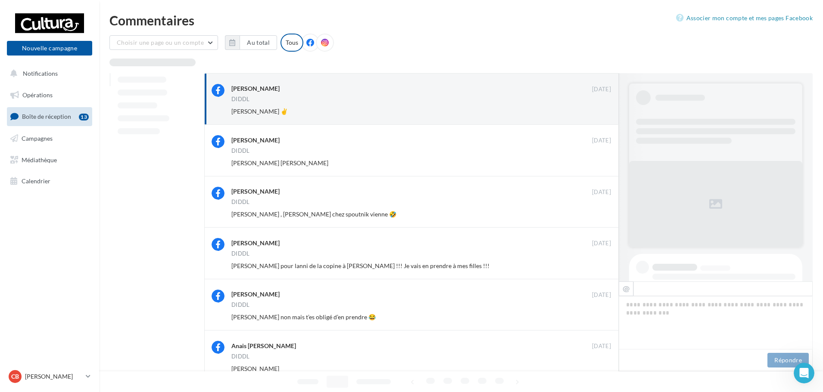
click at [600, 110] on button "Ignorer" at bounding box center [596, 112] width 28 height 12
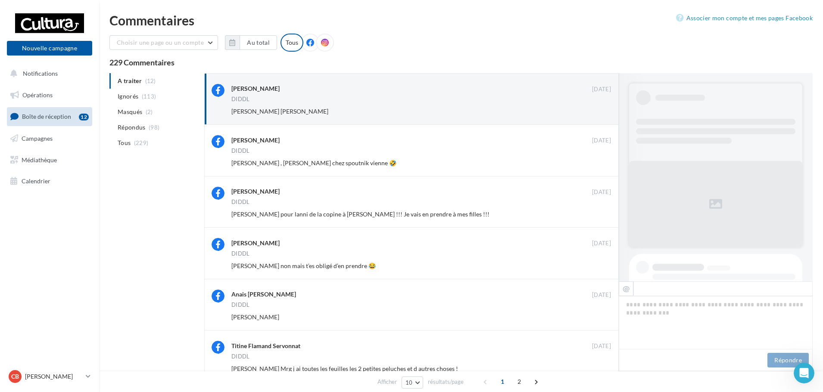
click at [600, 110] on button "Ignorer" at bounding box center [596, 112] width 28 height 12
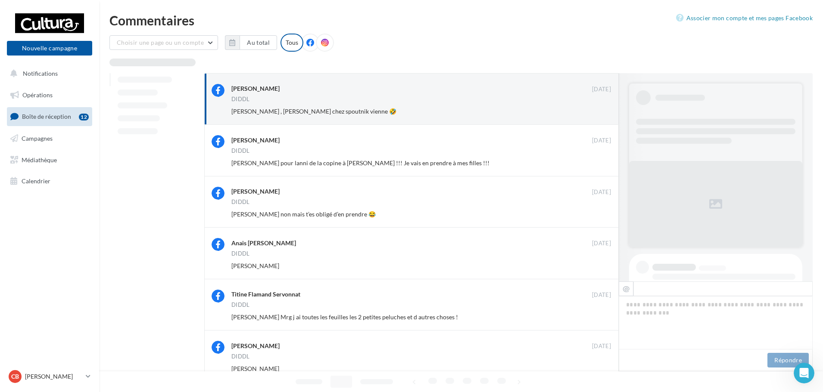
click at [600, 110] on button "Ignorer" at bounding box center [596, 112] width 28 height 12
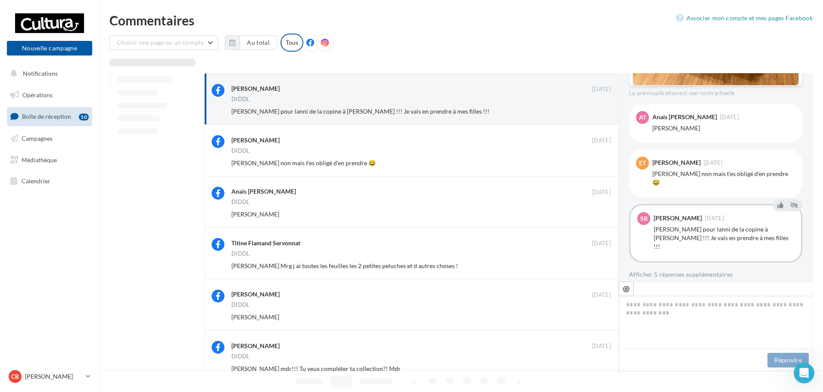
click at [600, 110] on button "Ignorer" at bounding box center [596, 112] width 28 height 12
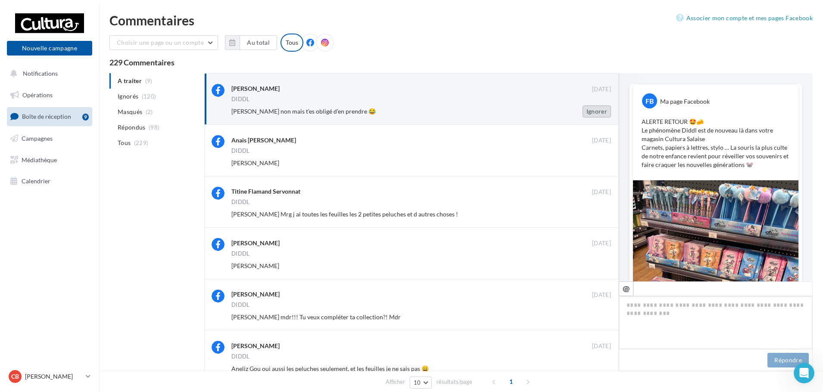
scroll to position [316, 0]
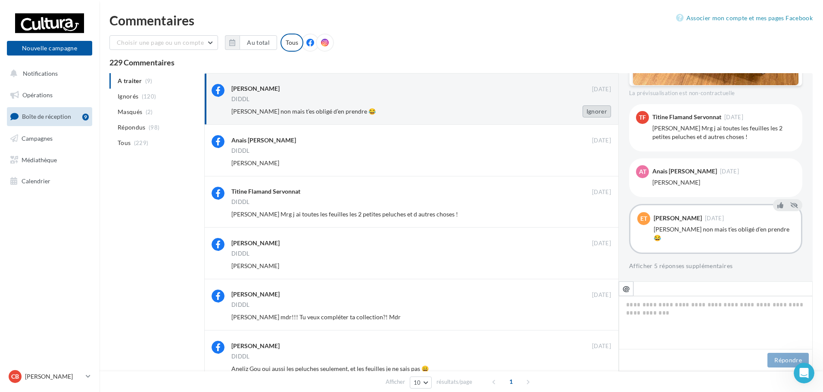
click at [595, 112] on button "Ignorer" at bounding box center [596, 112] width 28 height 12
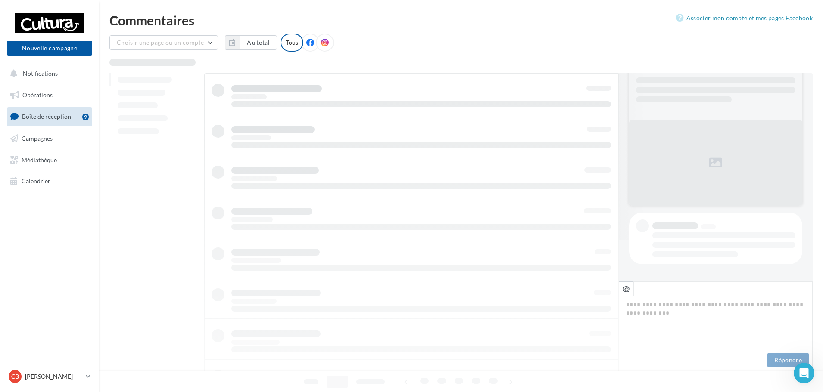
scroll to position [41, 0]
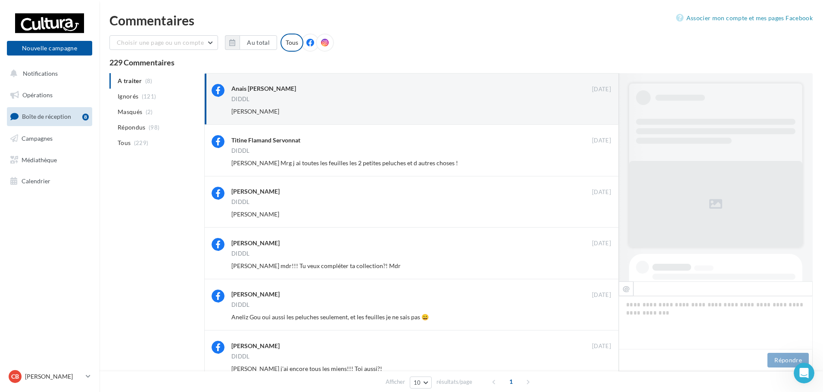
click at [595, 112] on button "Ignorer" at bounding box center [596, 112] width 28 height 12
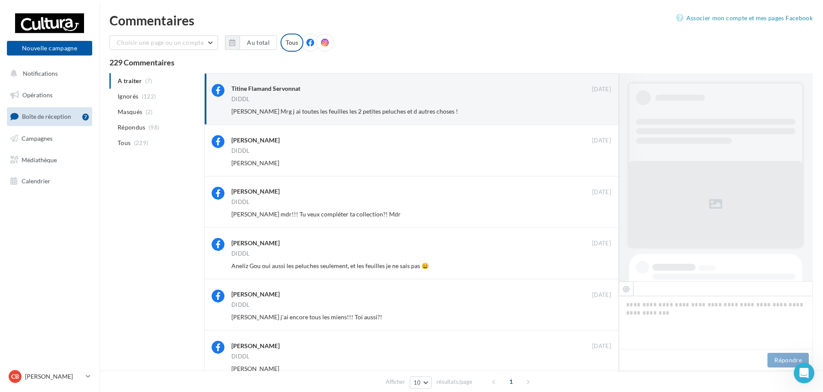
click at [595, 112] on button "Ignorer" at bounding box center [596, 112] width 28 height 12
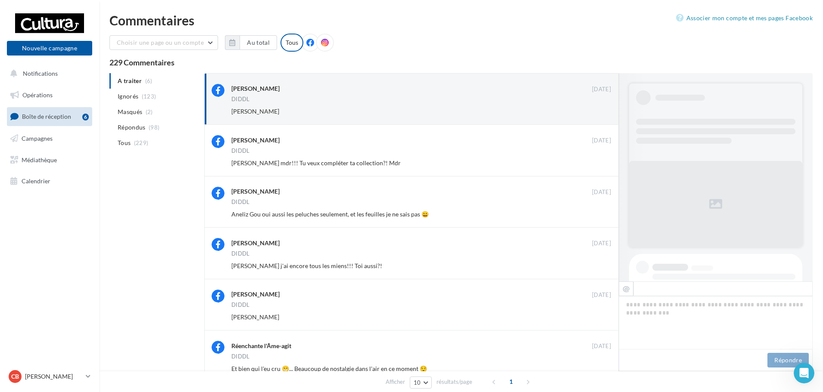
click at [595, 112] on button "Ignorer" at bounding box center [596, 112] width 28 height 12
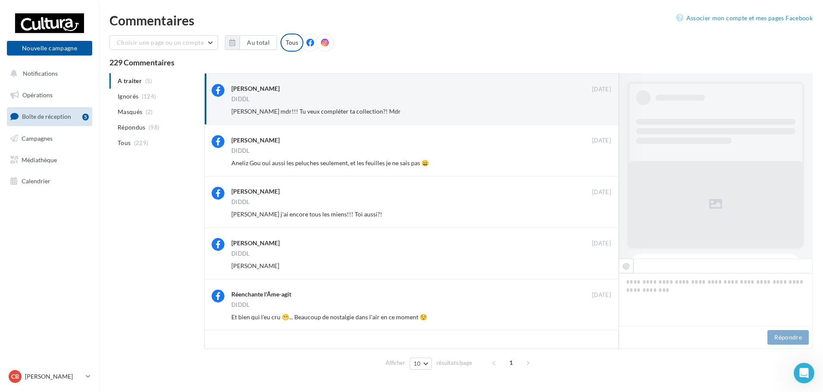
click at [595, 112] on button "Ignorer" at bounding box center [596, 112] width 28 height 12
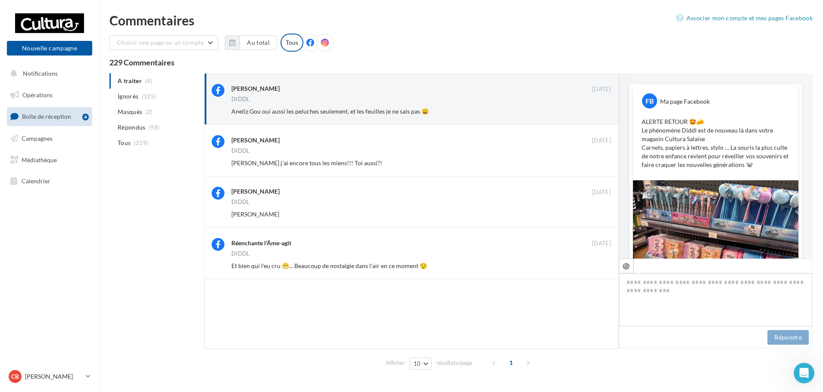
scroll to position [410, 0]
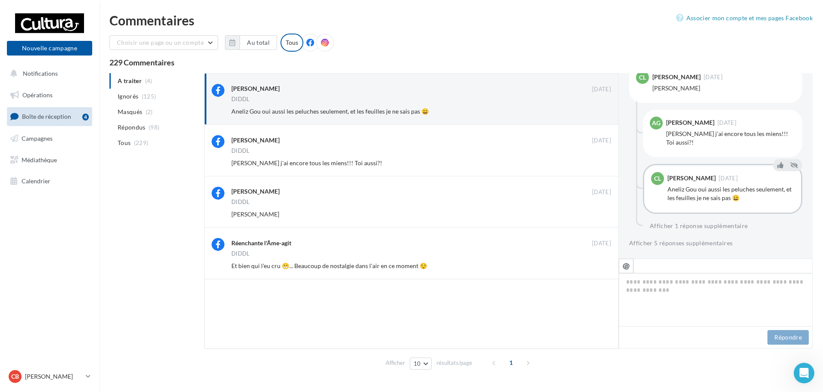
click at [595, 112] on button "Ignorer" at bounding box center [596, 112] width 28 height 12
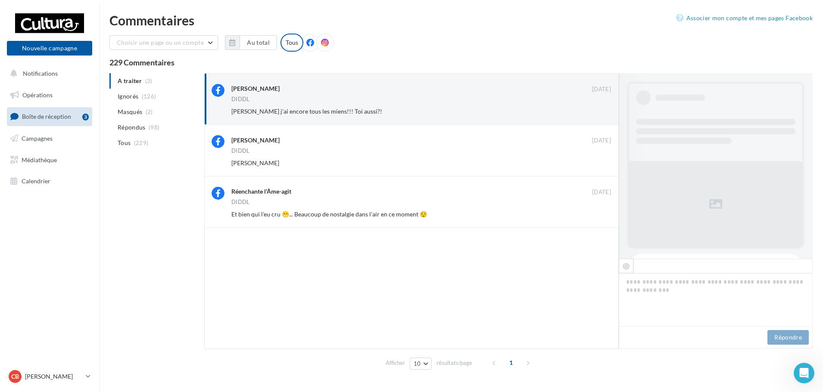
click at [595, 112] on button "Ignorer" at bounding box center [596, 112] width 28 height 12
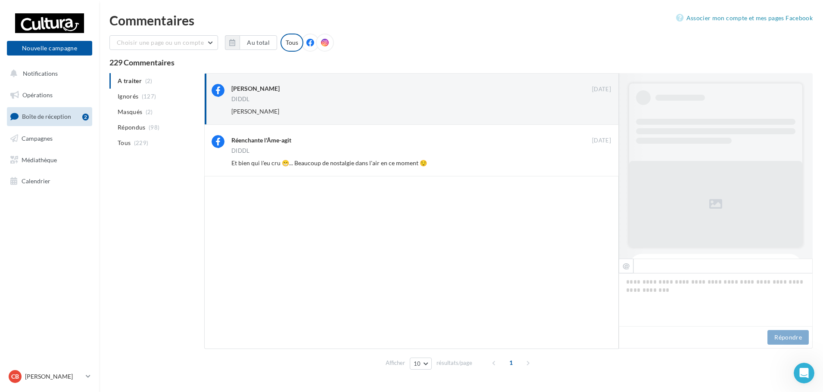
click at [595, 112] on button "Ignorer" at bounding box center [596, 112] width 28 height 12
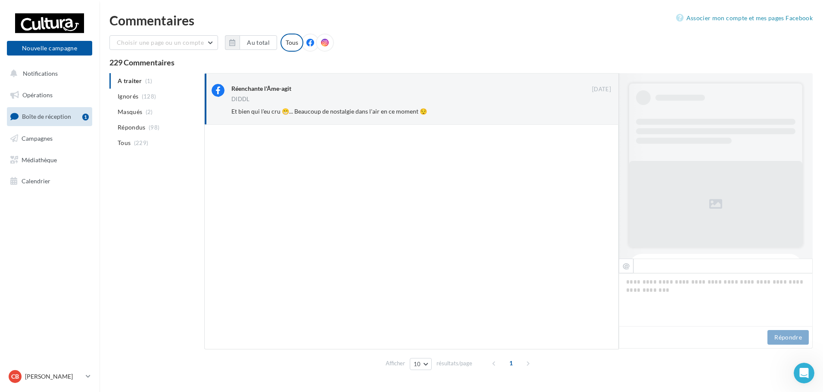
click at [605, 109] on button "Ignorer" at bounding box center [596, 112] width 28 height 12
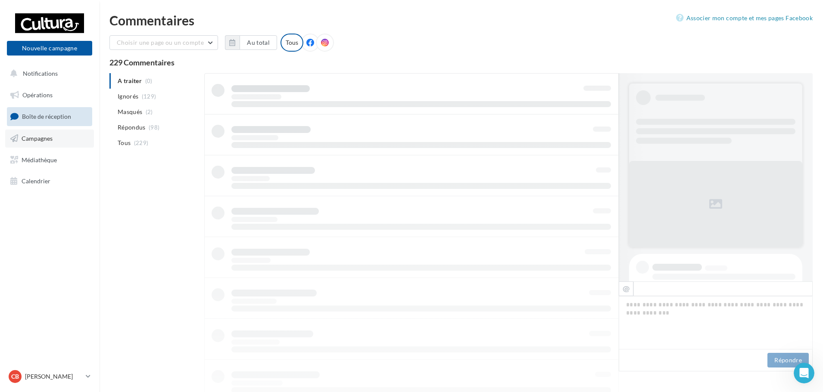
click at [50, 139] on span "Campagnes" at bounding box center [37, 138] width 31 height 7
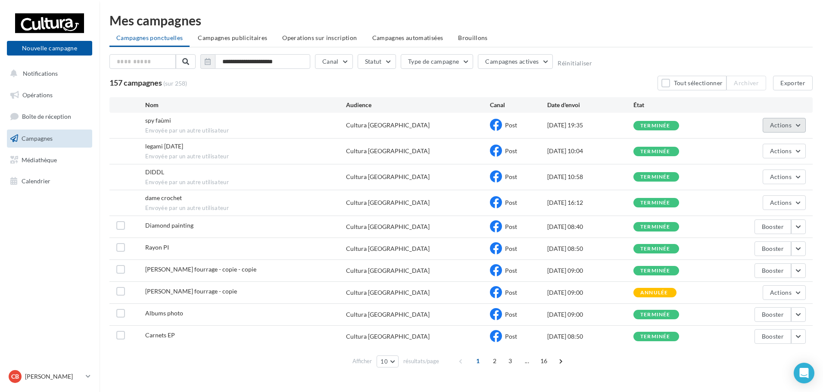
click at [784, 127] on span "Actions" at bounding box center [781, 124] width 22 height 7
click at [770, 150] on button "Voir les résultats" at bounding box center [762, 145] width 86 height 22
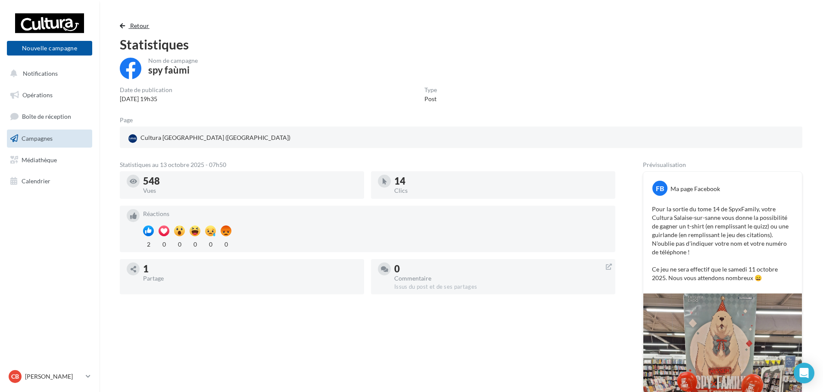
click at [143, 25] on span "Retour" at bounding box center [139, 25] width 19 height 7
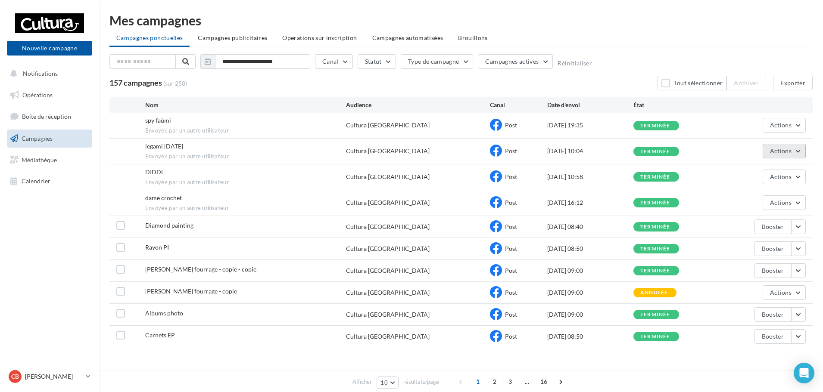
click at [798, 152] on button "Actions" at bounding box center [783, 151] width 43 height 15
click at [760, 169] on button "Voir les résultats" at bounding box center [762, 171] width 86 height 22
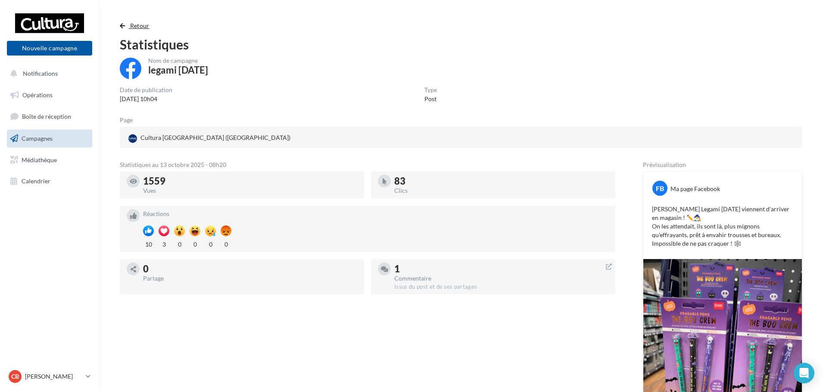
click at [132, 24] on span "Retour" at bounding box center [139, 25] width 19 height 7
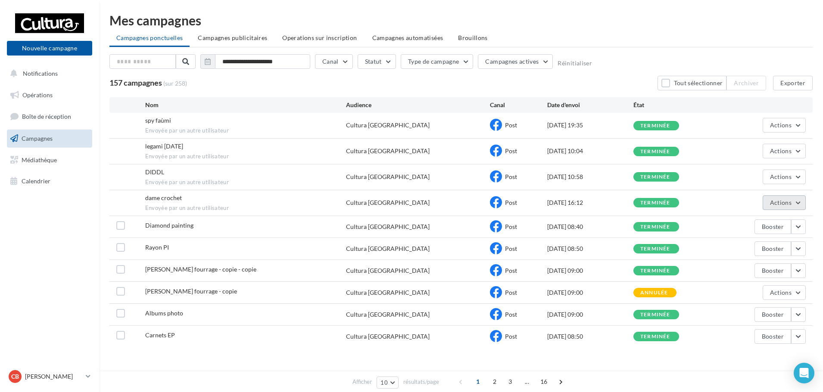
click at [774, 203] on span "Actions" at bounding box center [781, 202] width 22 height 7
click at [769, 220] on button "Voir les résultats" at bounding box center [762, 223] width 86 height 22
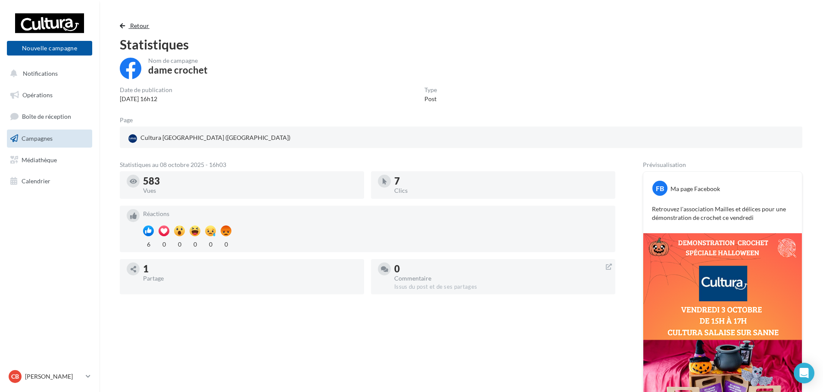
click at [142, 26] on span "Retour" at bounding box center [139, 25] width 19 height 7
